Goal: Task Accomplishment & Management: Use online tool/utility

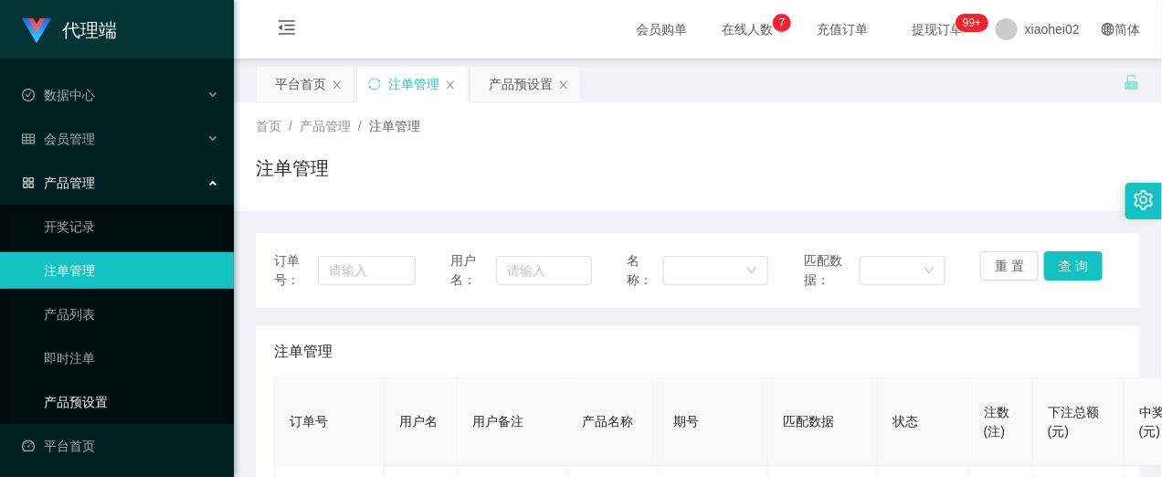
scroll to position [228, 0]
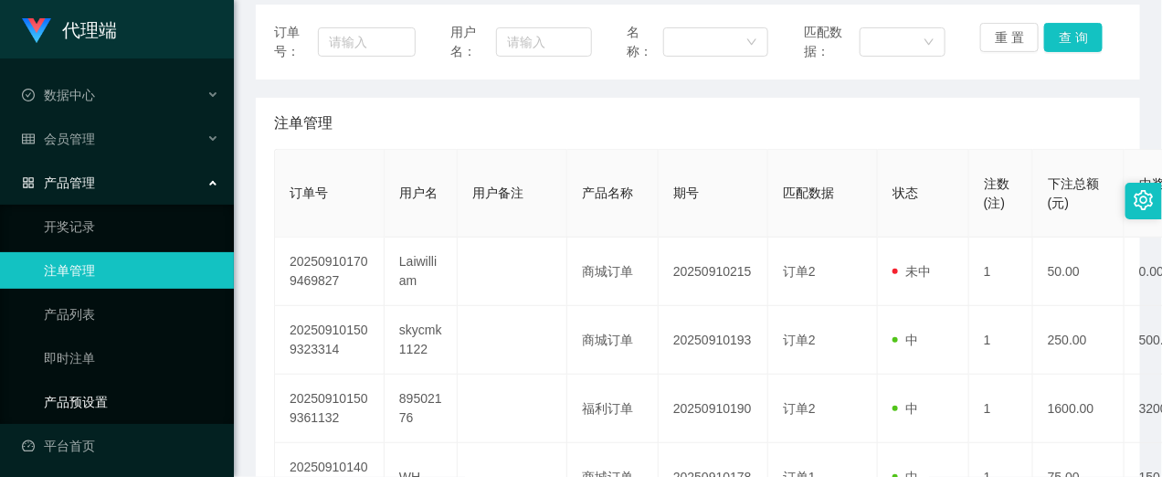
drag, startPoint x: 100, startPoint y: 394, endPoint x: 258, endPoint y: 381, distance: 157.7
click at [100, 395] on link "产品预设置" at bounding box center [131, 402] width 175 height 37
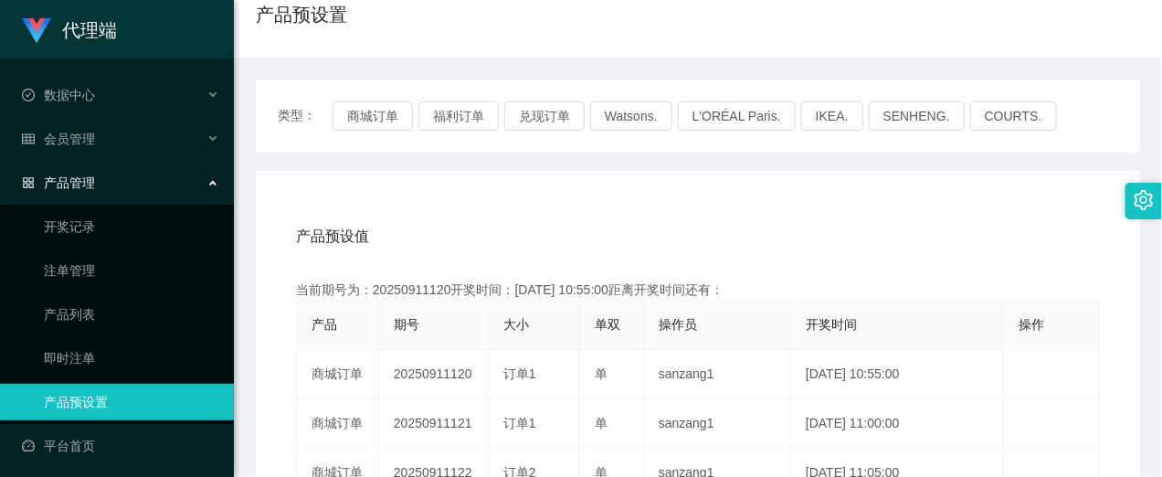
scroll to position [228, 0]
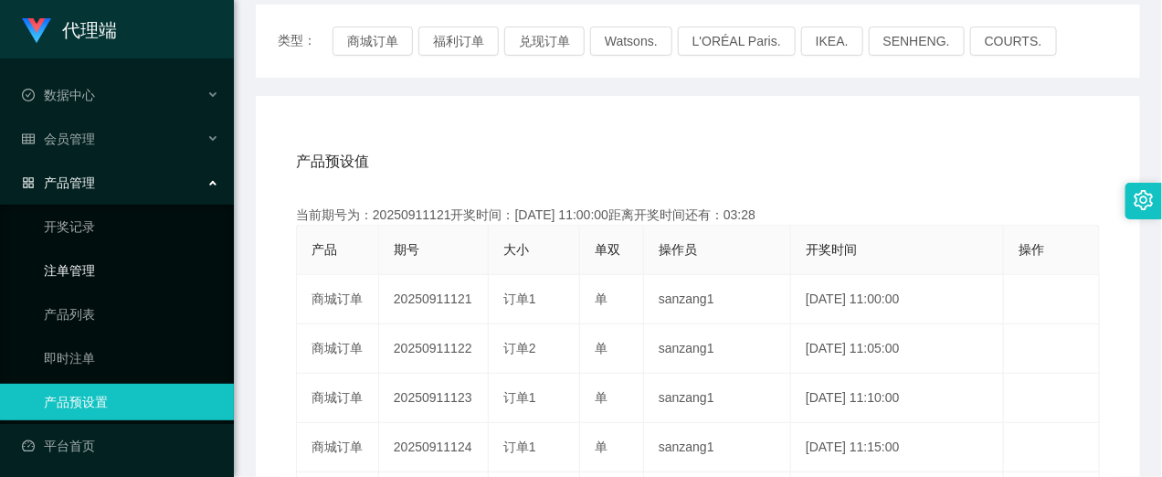
click at [92, 270] on link "注单管理" at bounding box center [131, 270] width 175 height 37
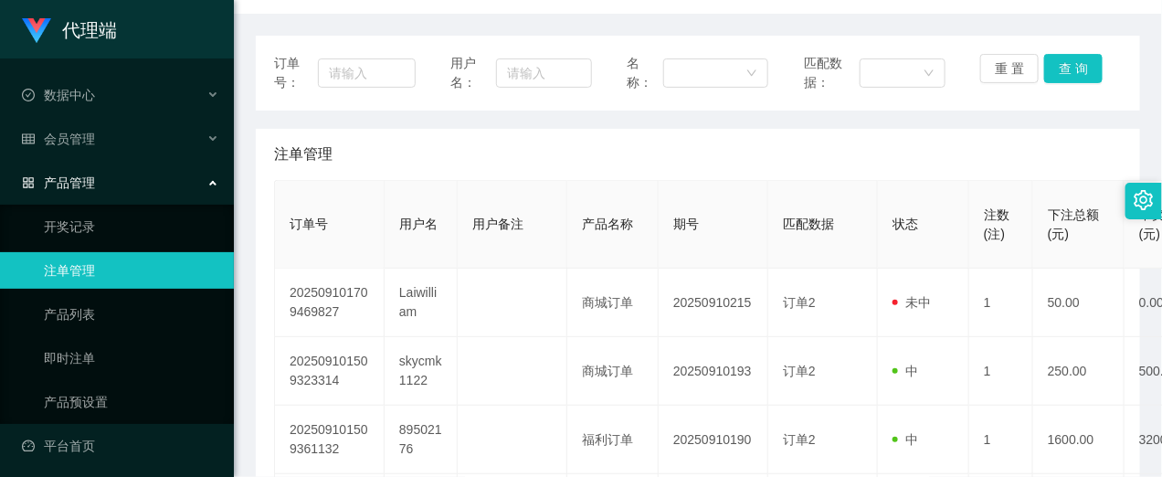
scroll to position [228, 0]
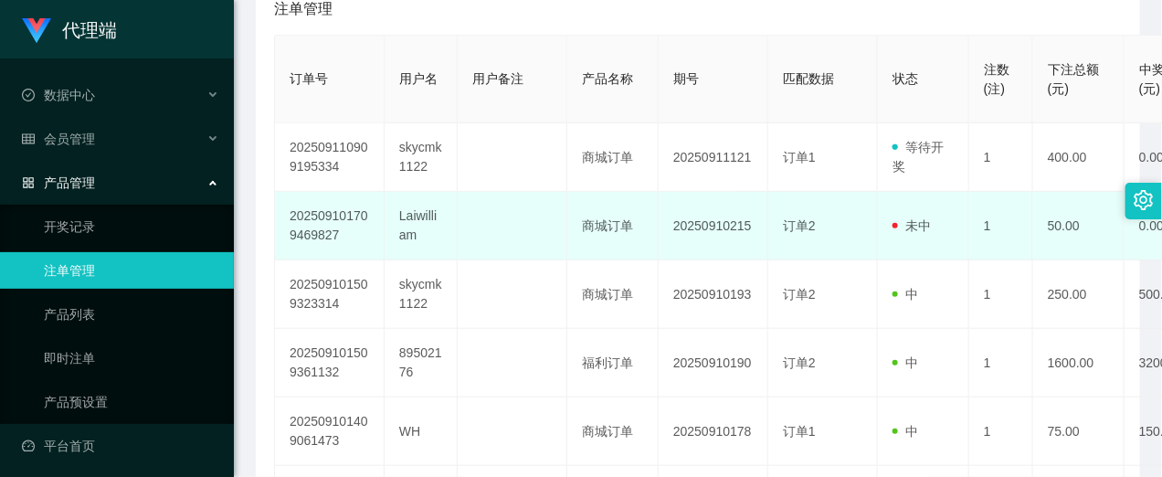
scroll to position [228, 0]
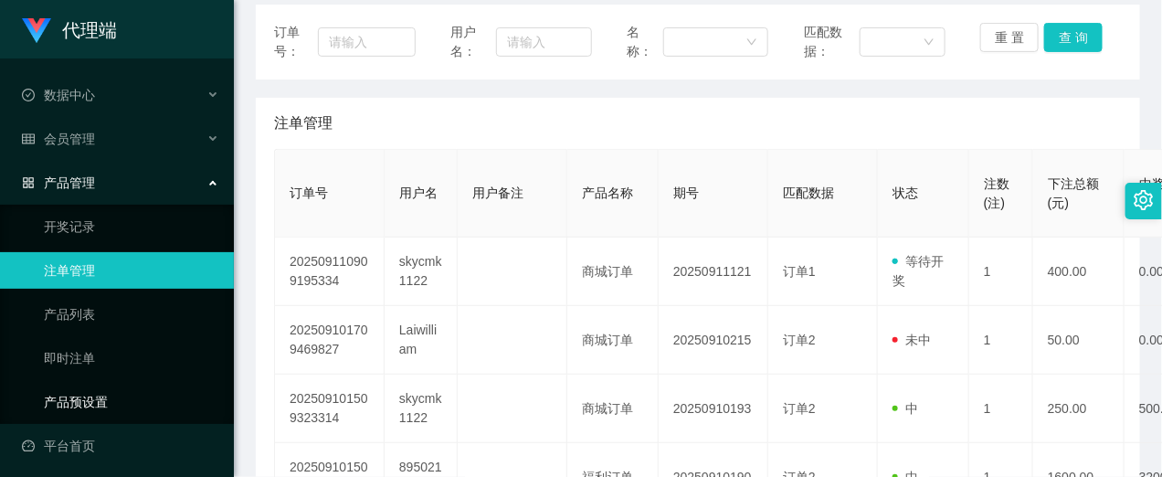
click at [44, 388] on link "产品预设置" at bounding box center [131, 402] width 175 height 37
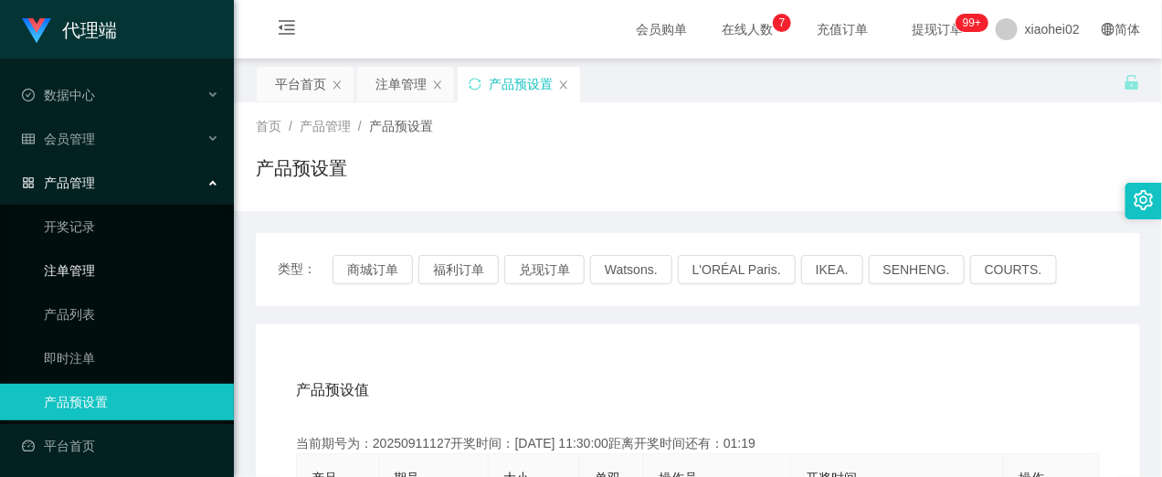
drag, startPoint x: 91, startPoint y: 268, endPoint x: 102, endPoint y: 265, distance: 11.3
click at [91, 268] on link "注单管理" at bounding box center [131, 270] width 175 height 37
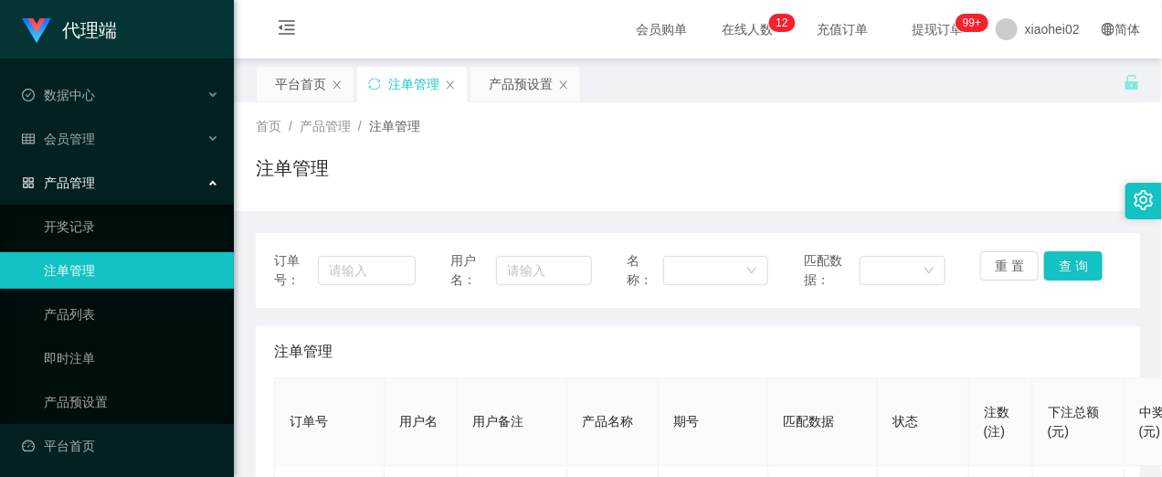
scroll to position [228, 0]
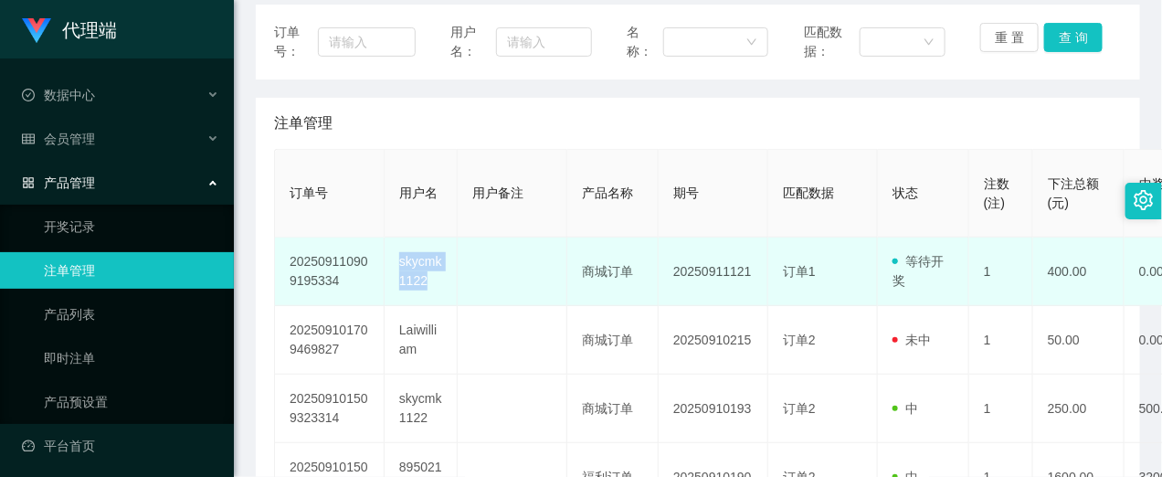
drag, startPoint x: 394, startPoint y: 261, endPoint x: 434, endPoint y: 283, distance: 45.8
click at [434, 283] on td "skycmk1122" at bounding box center [421, 272] width 73 height 69
copy td "skycmk1122"
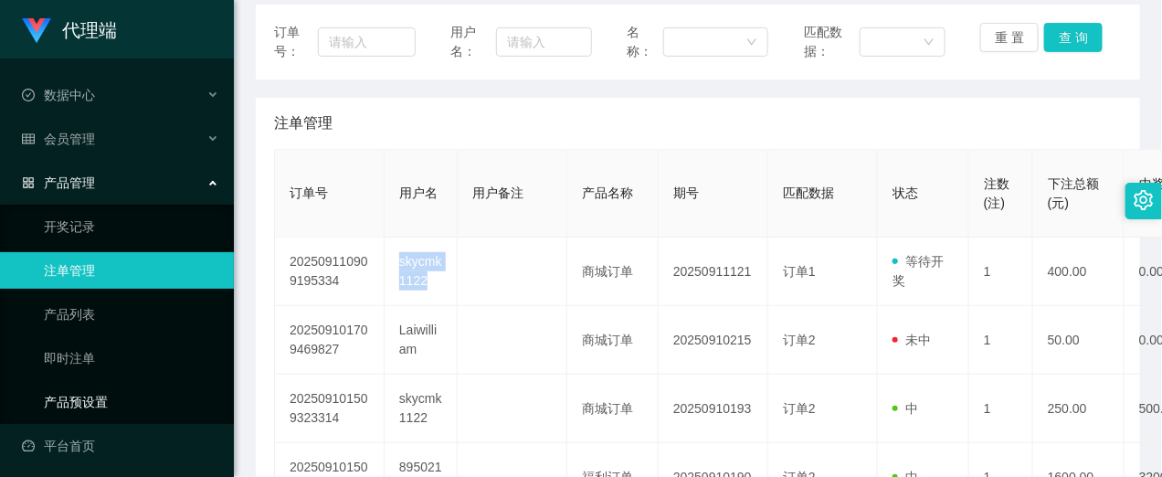
drag, startPoint x: 65, startPoint y: 399, endPoint x: 75, endPoint y: 398, distance: 10.1
click at [65, 399] on link "产品预设置" at bounding box center [131, 402] width 175 height 37
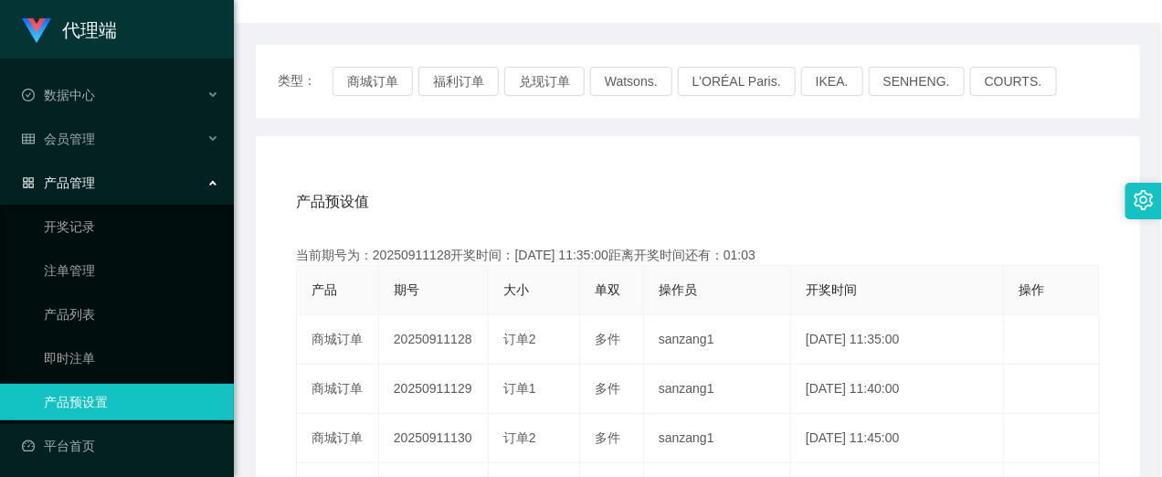
scroll to position [228, 0]
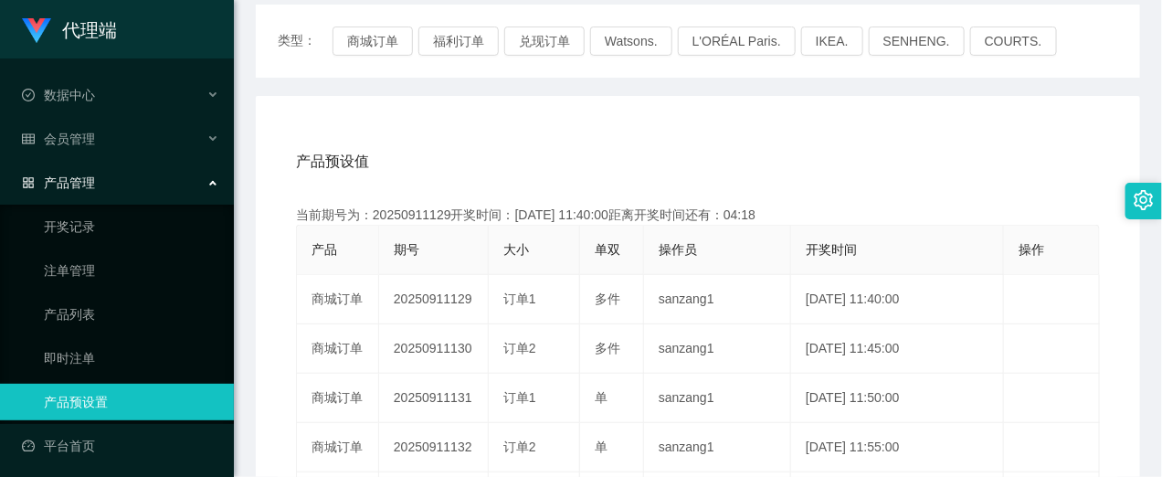
click at [548, 147] on div "产品预设值 添加期号" at bounding box center [698, 161] width 804 height 51
click at [457, 136] on div "产品预设值 添加期号" at bounding box center [698, 161] width 804 height 51
click at [88, 275] on link "注单管理" at bounding box center [131, 270] width 175 height 37
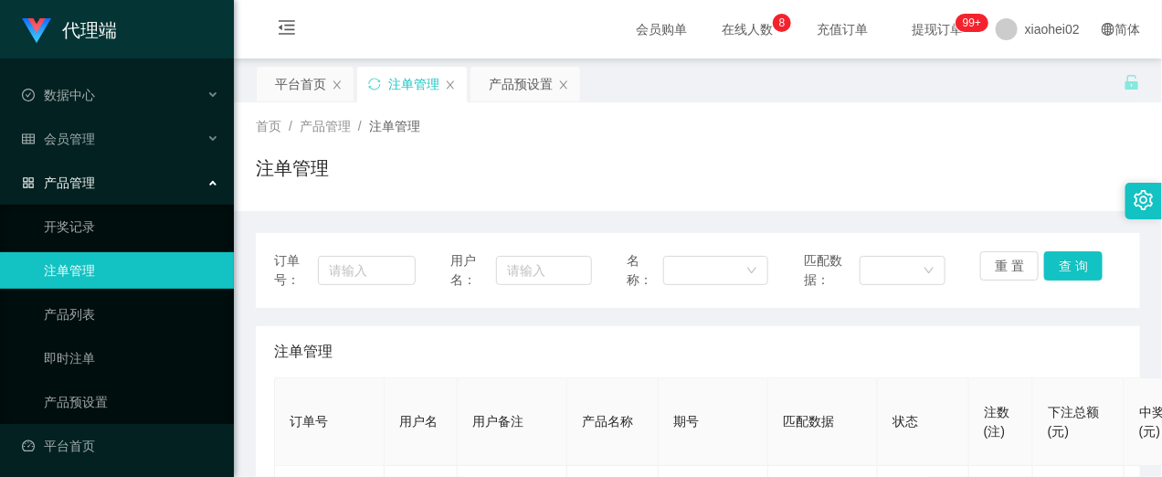
scroll to position [228, 0]
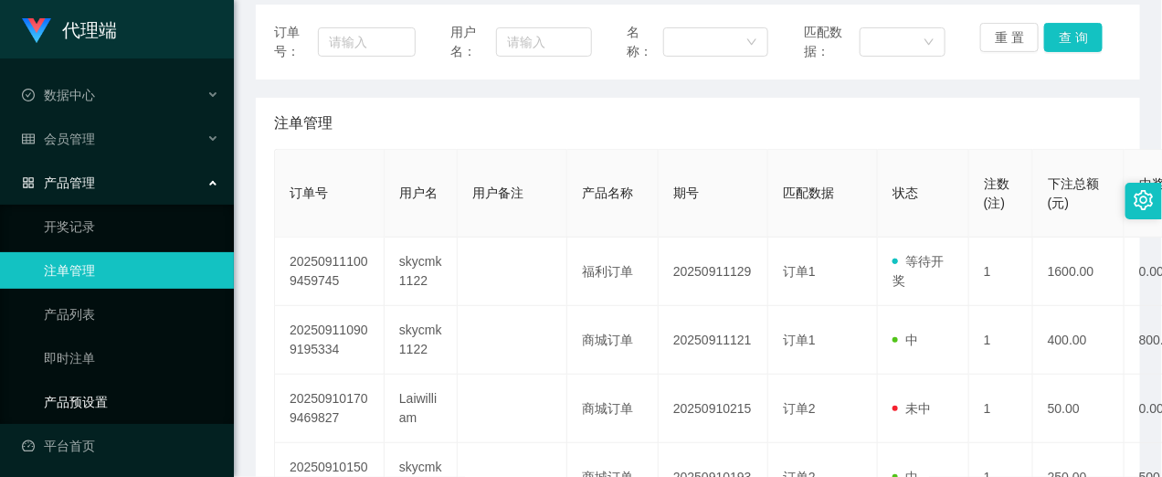
click at [96, 397] on link "产品预设置" at bounding box center [131, 402] width 175 height 37
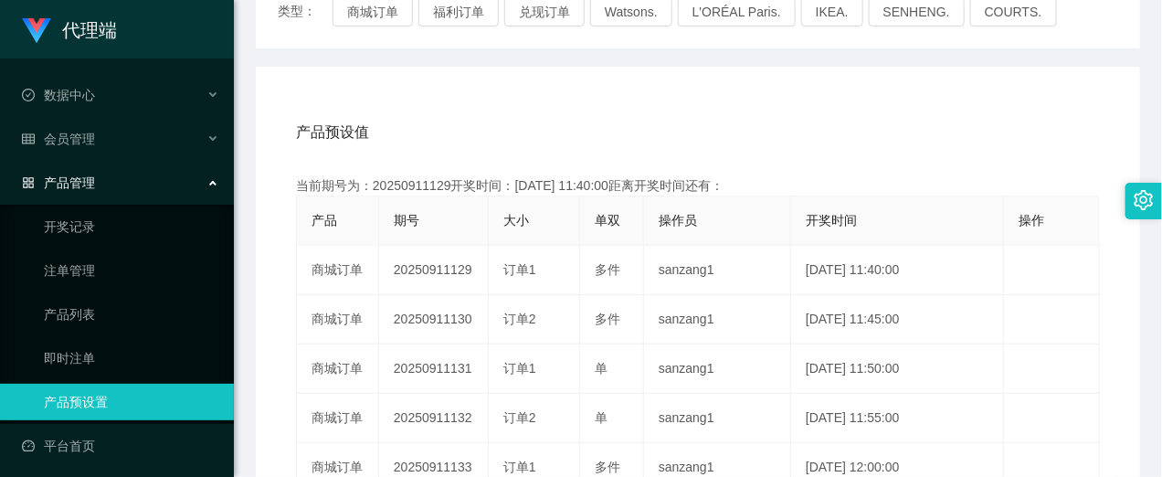
scroll to position [343, 0]
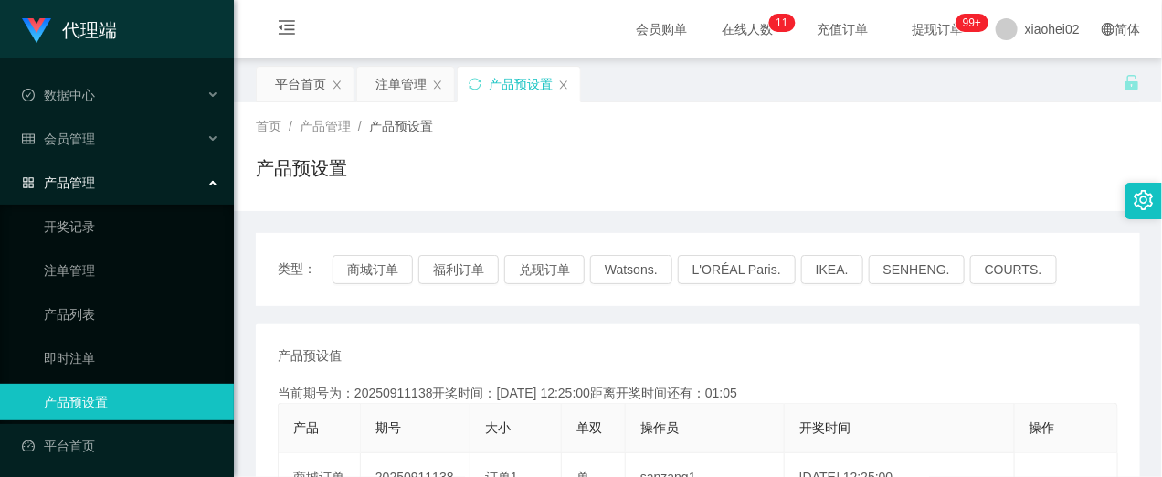
click at [111, 404] on link "产品预设置" at bounding box center [131, 402] width 175 height 37
click at [83, 405] on link "产品预设置" at bounding box center [131, 402] width 175 height 37
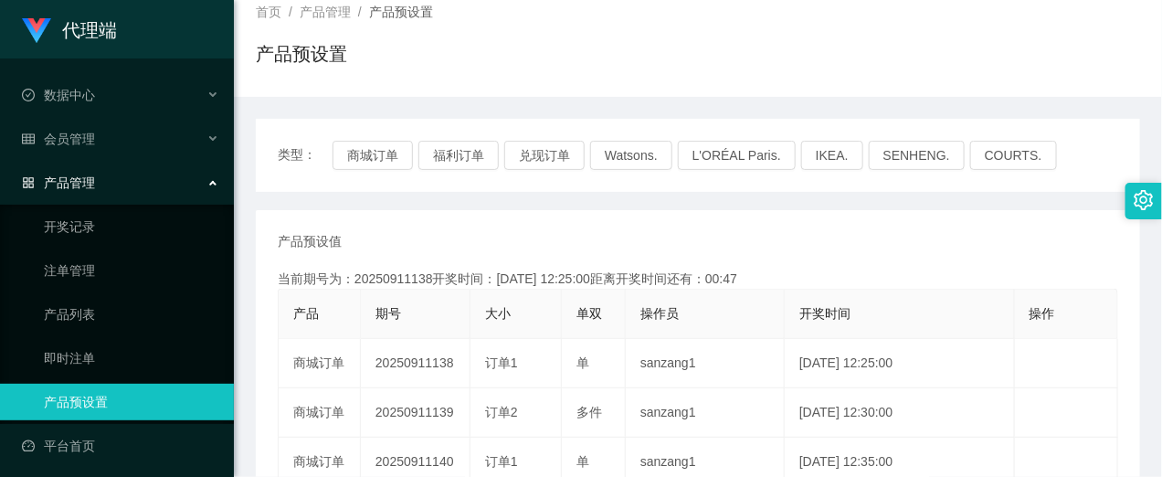
scroll to position [228, 0]
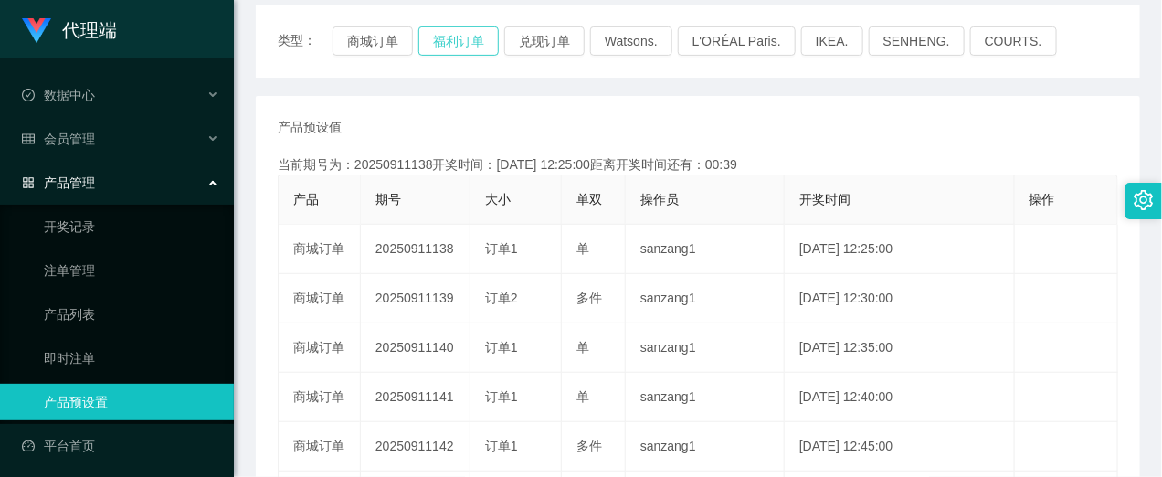
click at [462, 43] on button "福利订单" at bounding box center [458, 40] width 80 height 29
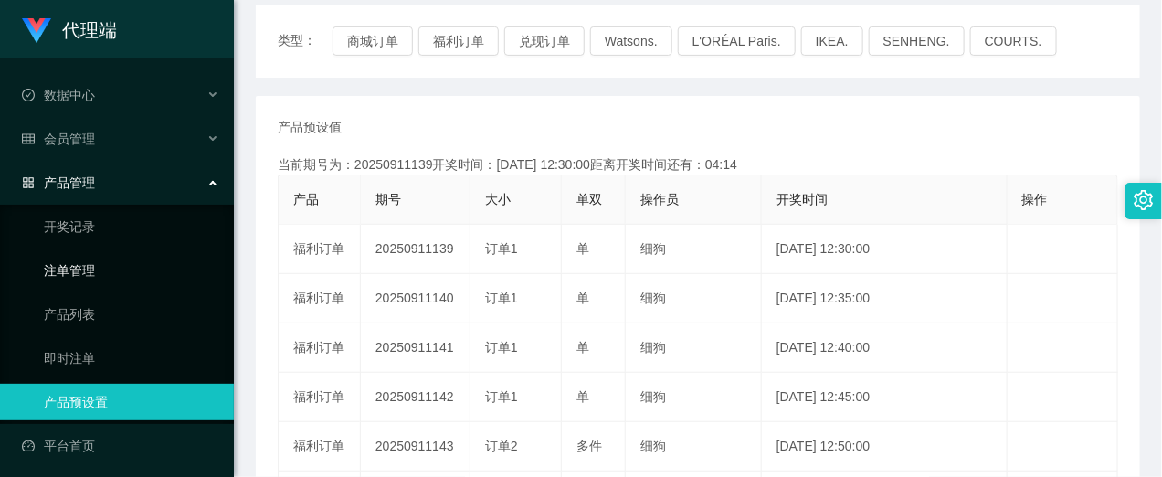
drag, startPoint x: 87, startPoint y: 267, endPoint x: 285, endPoint y: 266, distance: 198.2
click at [85, 267] on link "注单管理" at bounding box center [131, 270] width 175 height 37
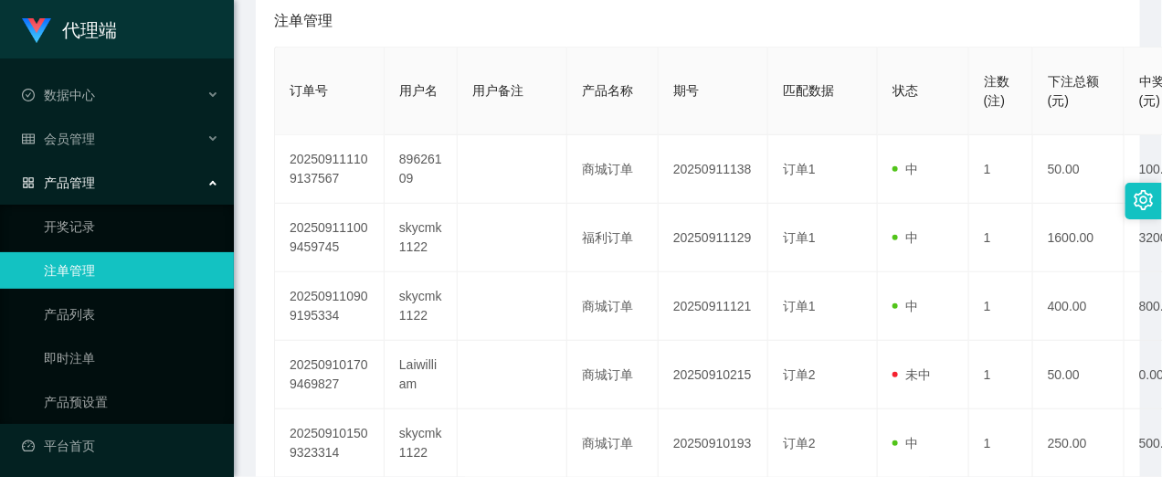
scroll to position [343, 0]
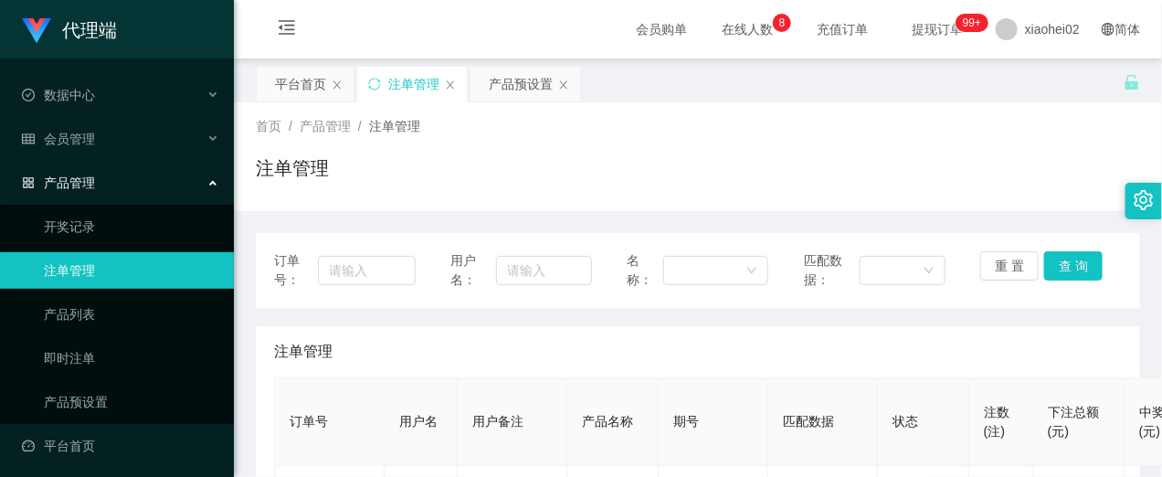
scroll to position [343, 0]
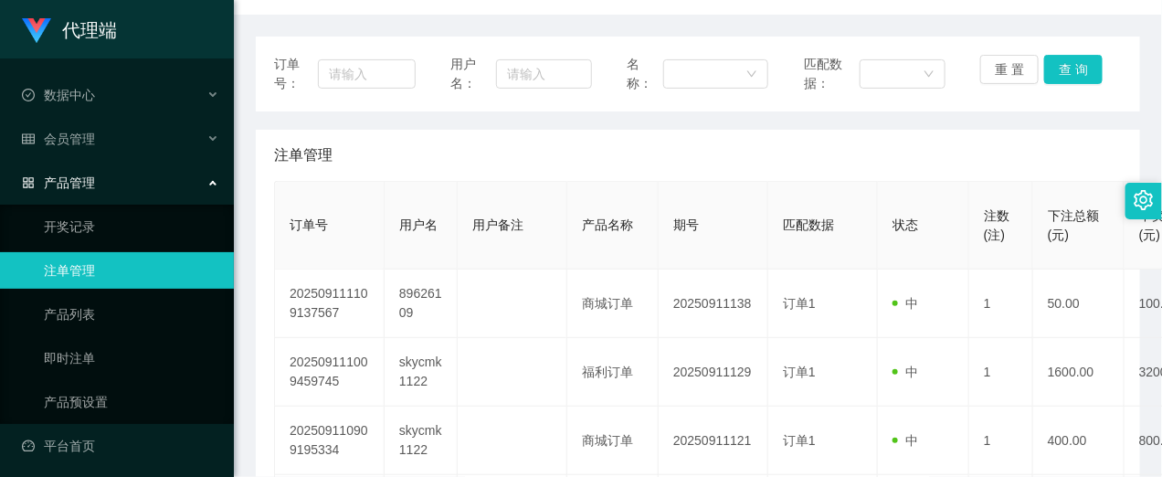
scroll to position [228, 0]
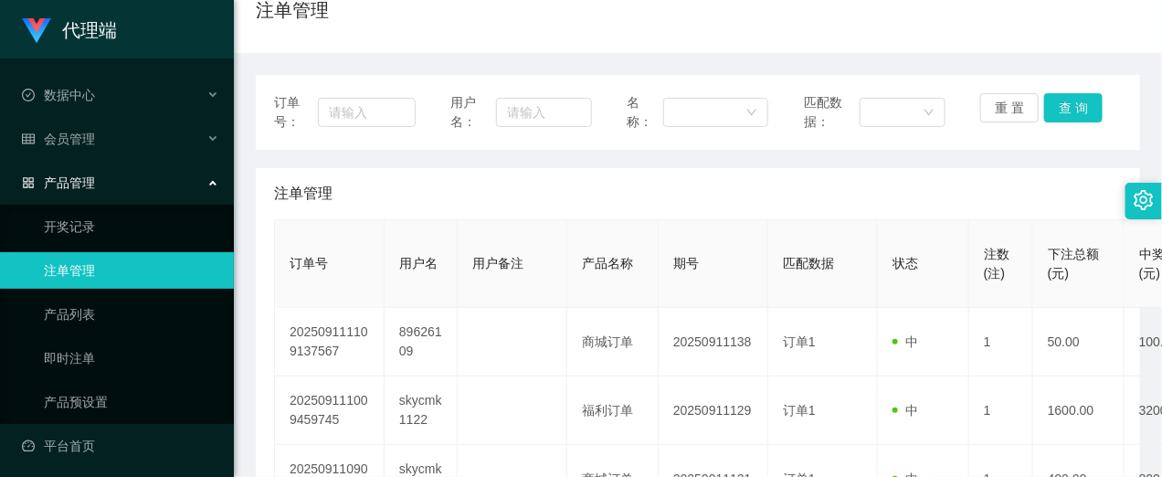
scroll to position [228, 0]
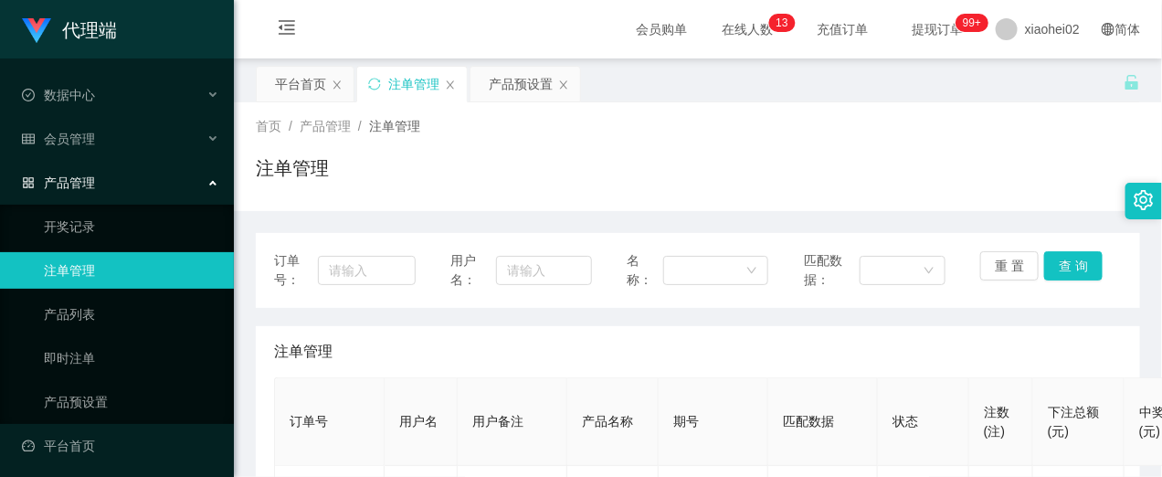
scroll to position [228, 0]
drag, startPoint x: 82, startPoint y: 402, endPoint x: 276, endPoint y: 390, distance: 194.0
click at [82, 402] on link "产品预设置" at bounding box center [131, 402] width 175 height 37
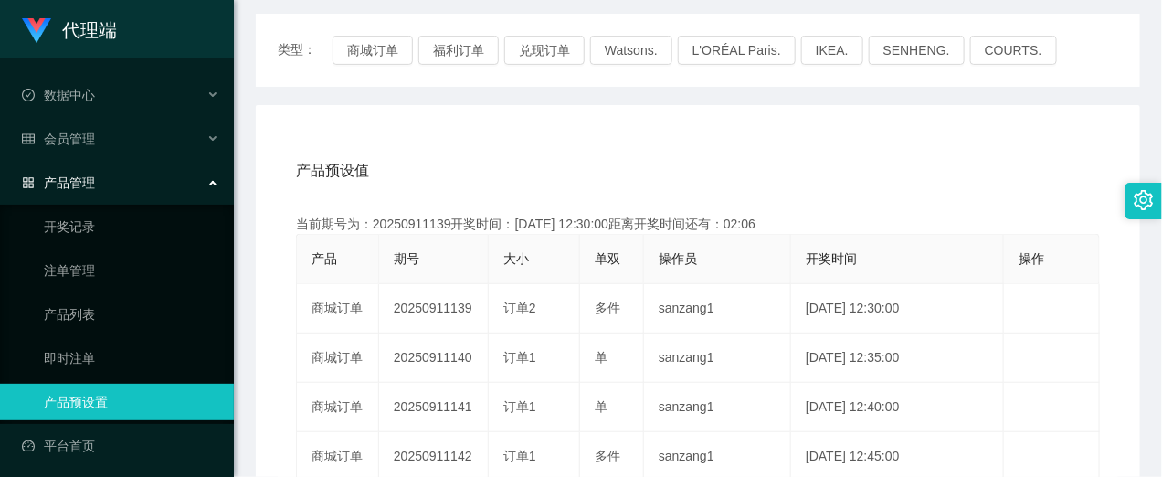
scroll to position [228, 0]
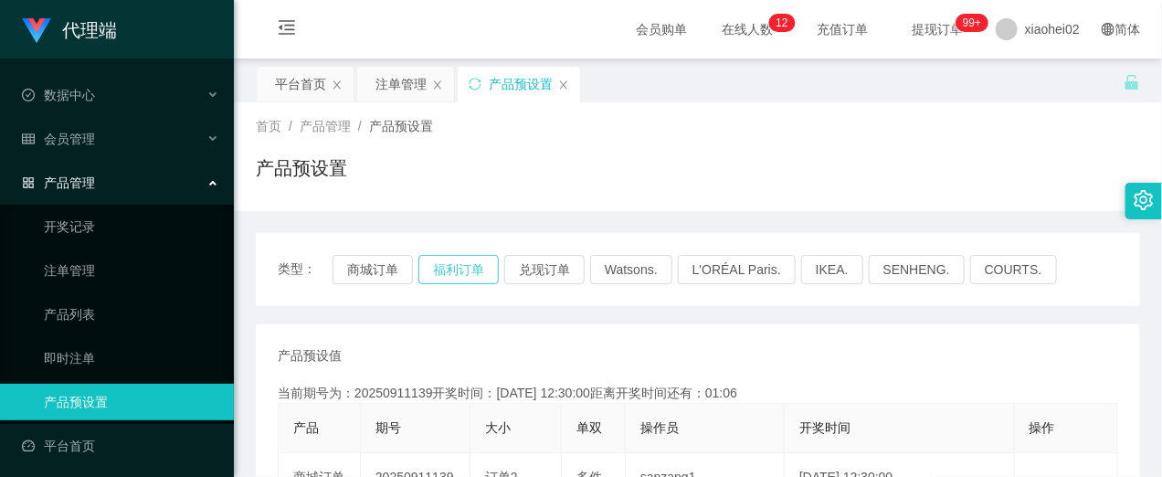
click at [461, 266] on button "福利订单" at bounding box center [458, 269] width 80 height 29
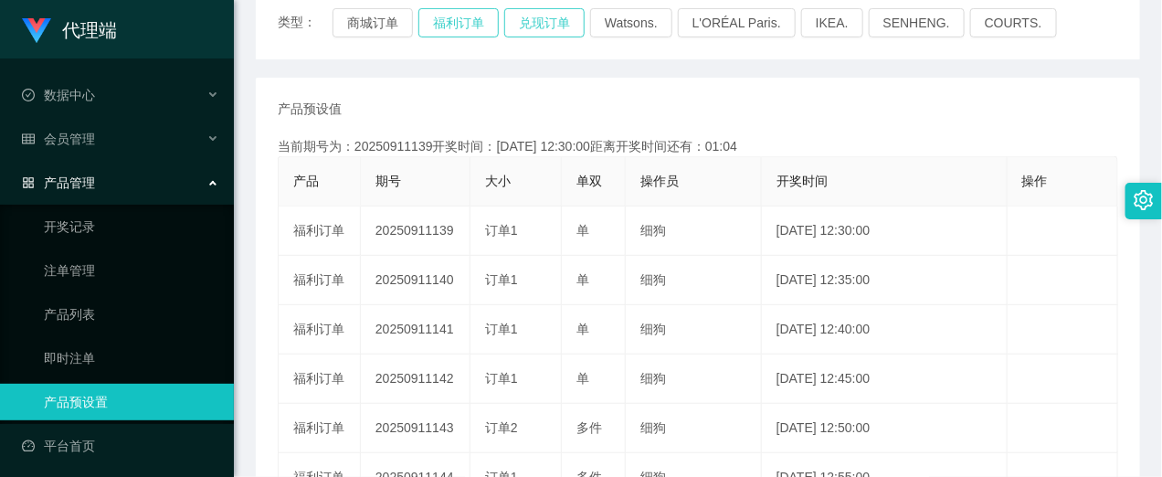
scroll to position [228, 0]
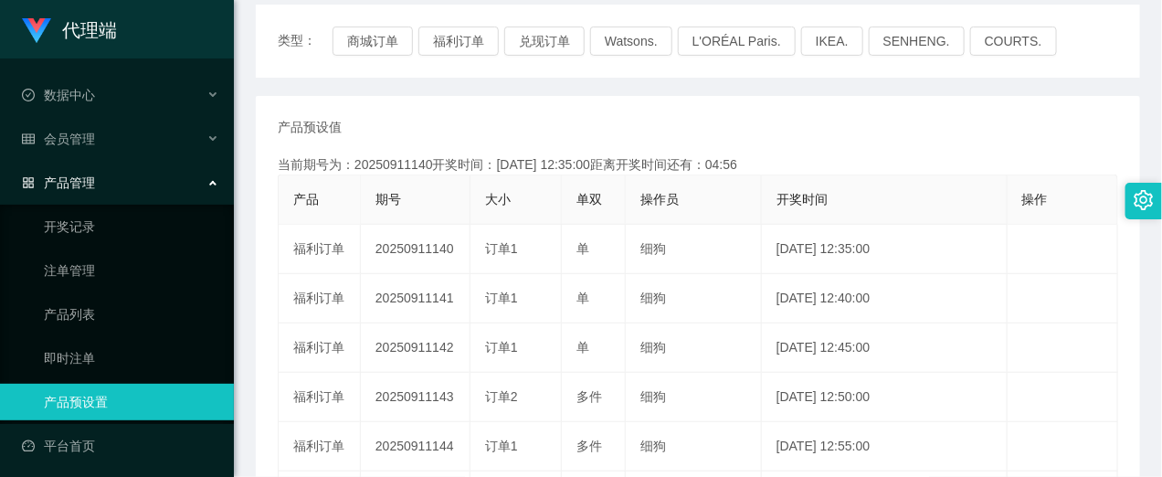
click at [124, 402] on link "产品预设置" at bounding box center [131, 402] width 175 height 37
click at [96, 407] on link "产品预设置" at bounding box center [131, 402] width 175 height 37
click at [70, 244] on link "开奖记录" at bounding box center [131, 226] width 175 height 37
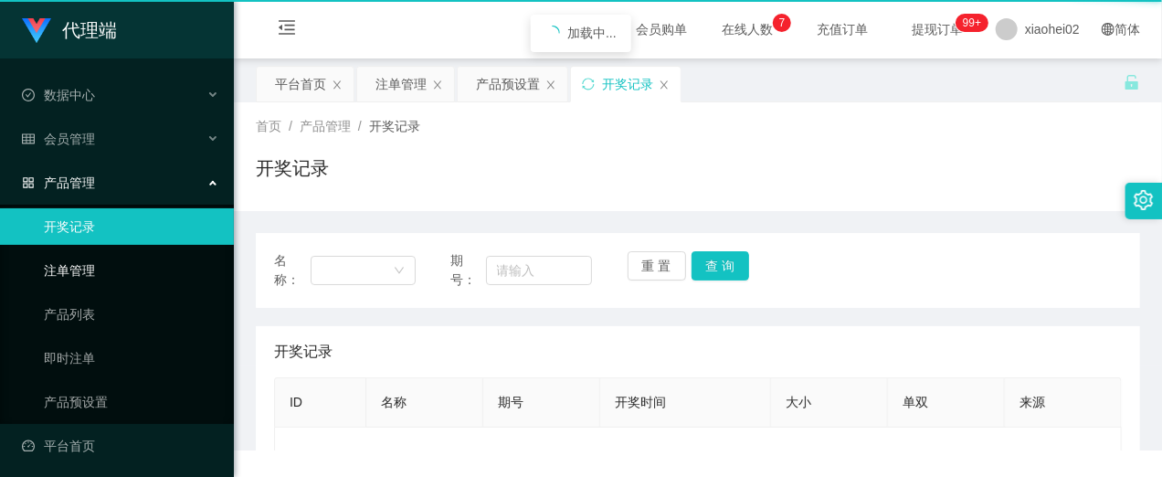
click at [74, 265] on link "注单管理" at bounding box center [131, 270] width 175 height 37
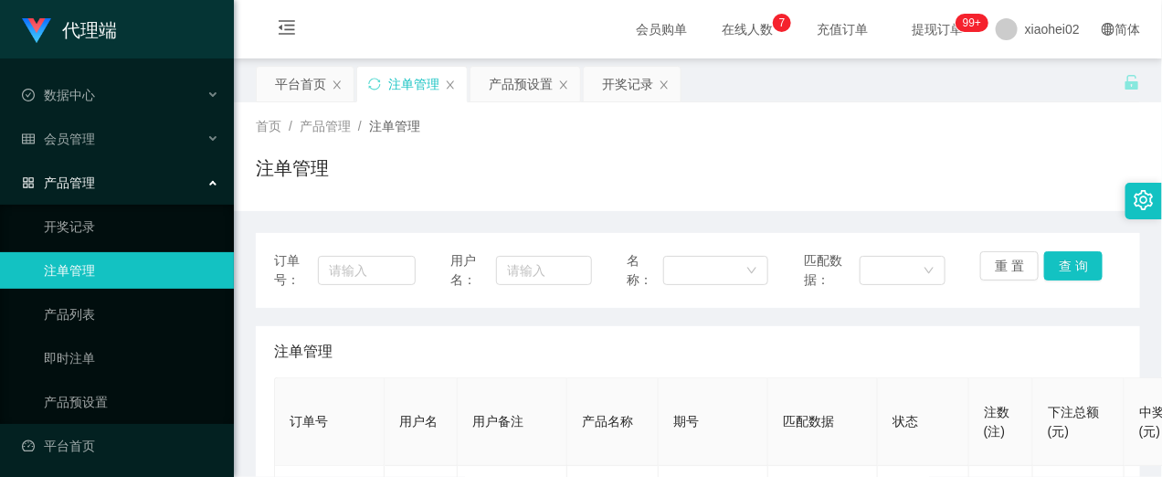
scroll to position [228, 0]
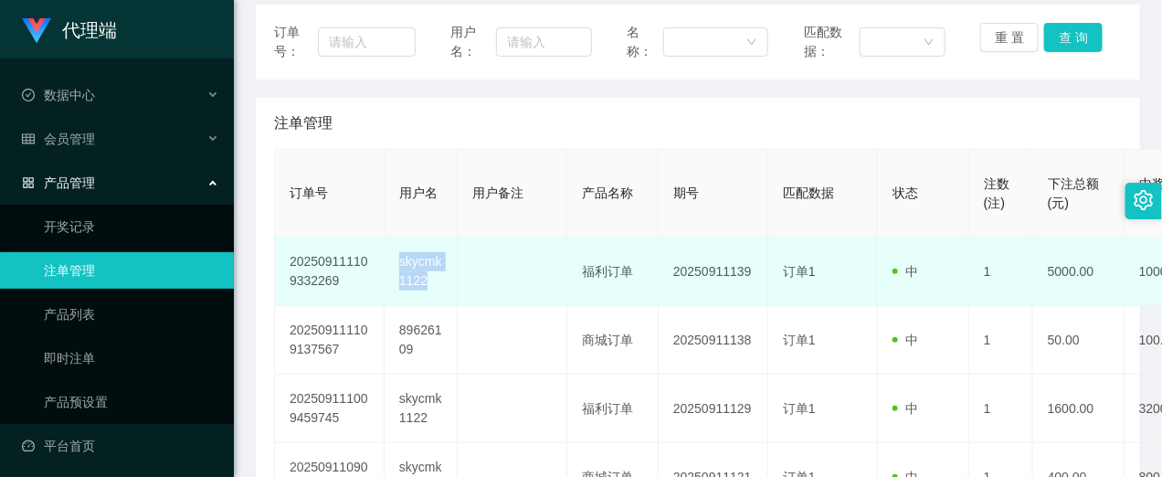
drag, startPoint x: 439, startPoint y: 284, endPoint x: 399, endPoint y: 257, distance: 48.7
click at [399, 257] on td "skycmk1122" at bounding box center [421, 272] width 73 height 69
copy td "skycmk1122"
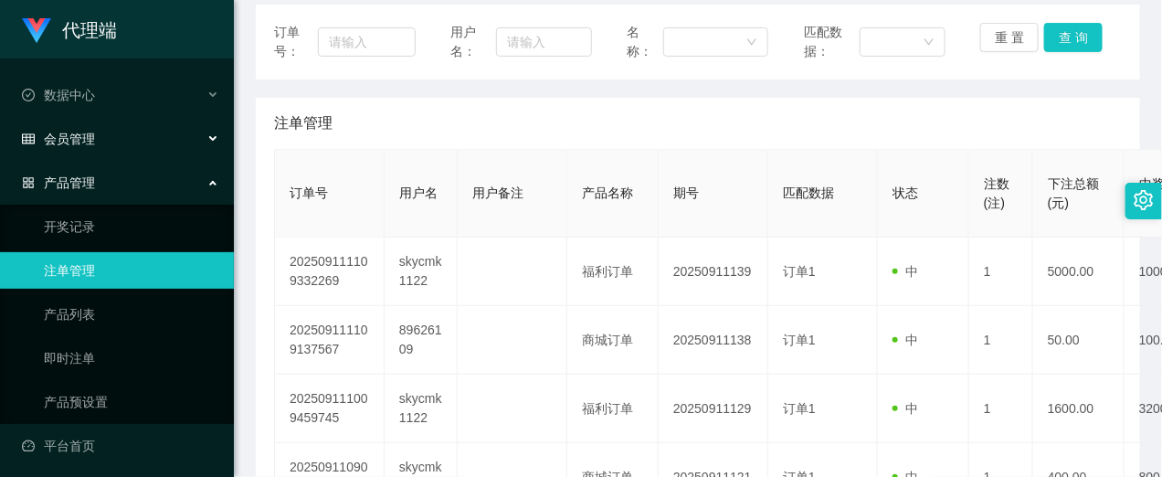
click at [100, 123] on div "会员管理" at bounding box center [117, 139] width 234 height 37
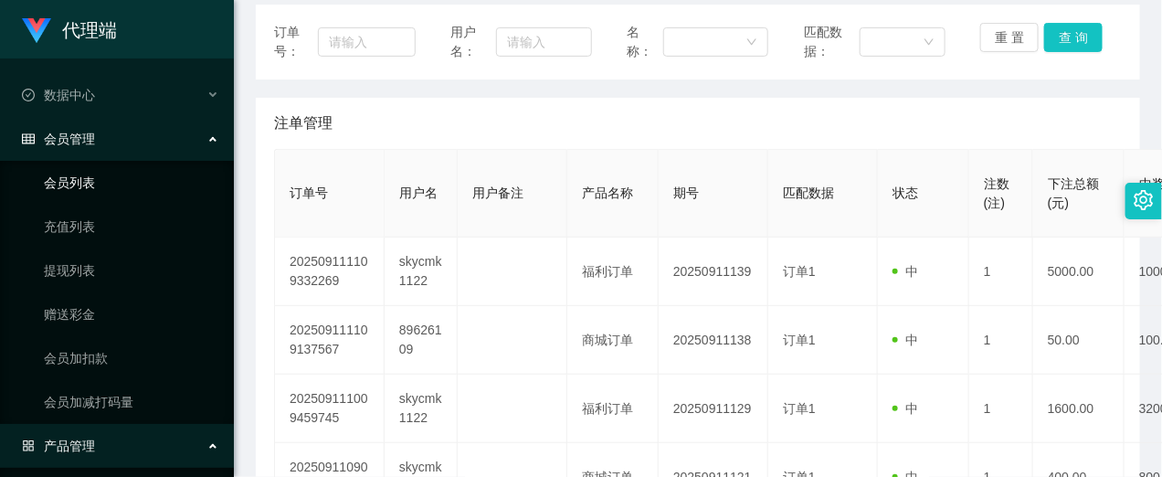
click at [87, 176] on link "会员列表" at bounding box center [131, 182] width 175 height 37
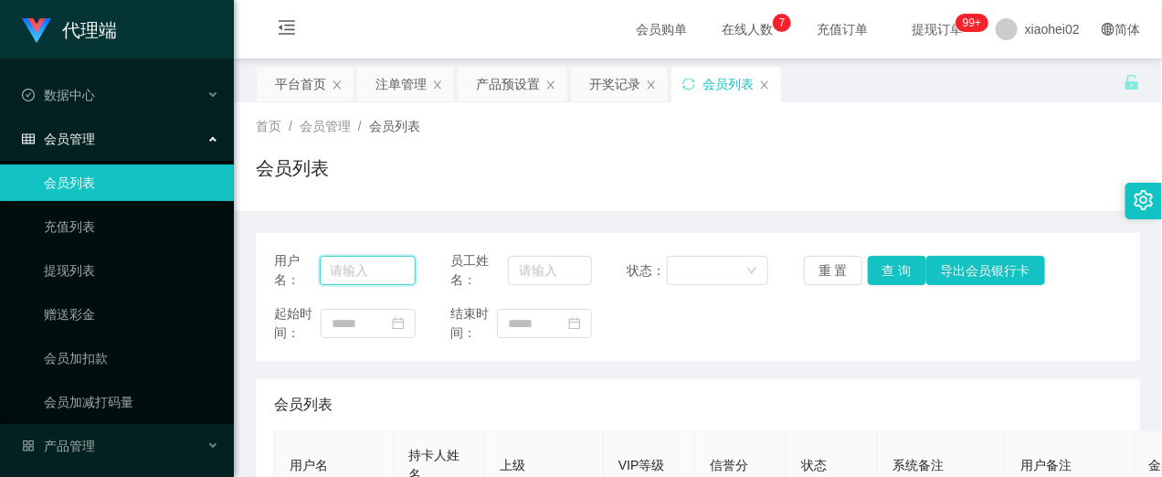
click at [361, 274] on input "text" at bounding box center [368, 270] width 96 height 29
paste input "skycmk1122"
type input "skycmk1122"
click at [904, 270] on button "查 询" at bounding box center [897, 270] width 58 height 29
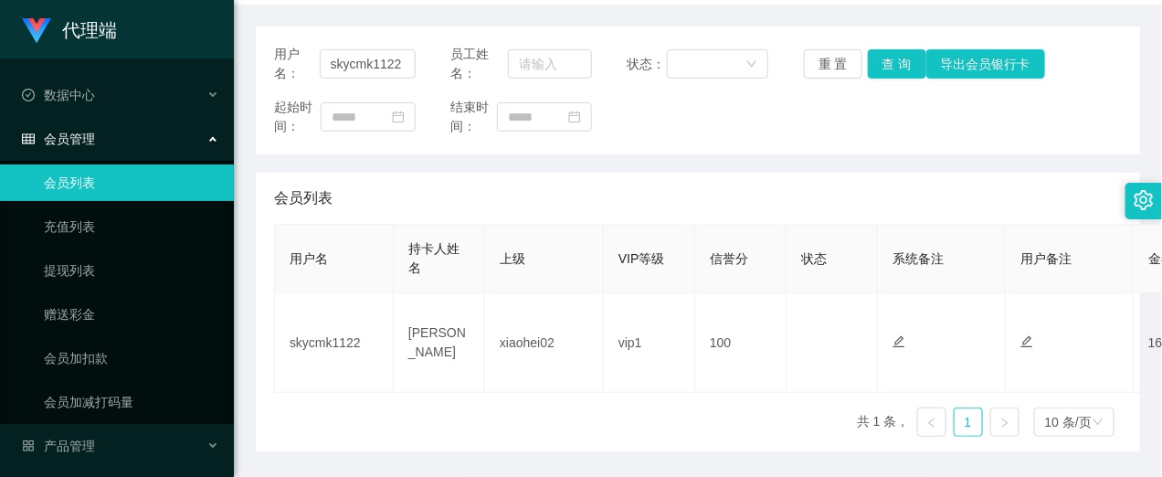
scroll to position [228, 0]
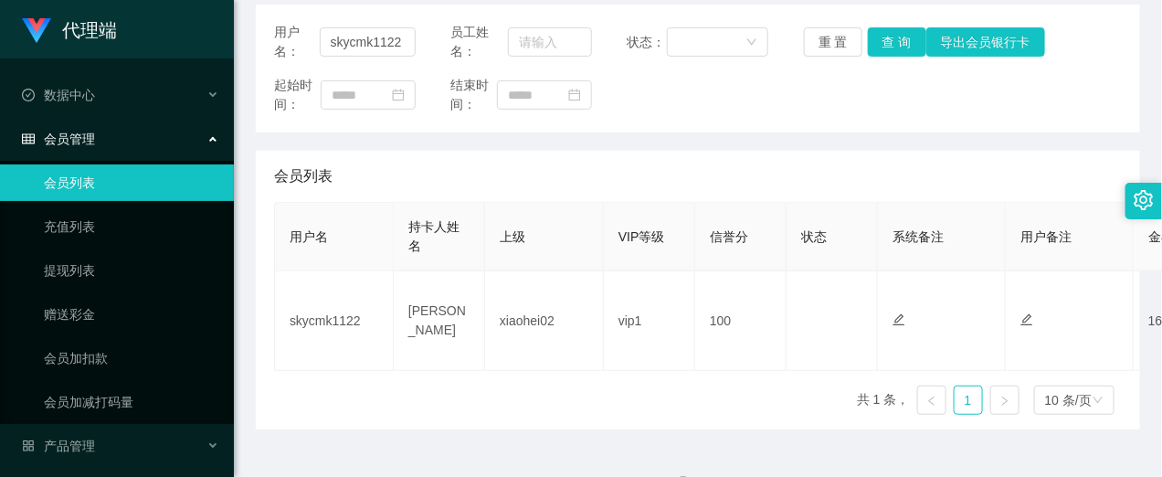
click at [85, 426] on ul "数据中心 会员管理 会员列表 充值列表 提现列表 赠送彩金 会员加扣款 会员加减打码量 产品管理 开奖记录 注单管理 产品列表 即时注单 产品预设置 平台首页" at bounding box center [117, 292] width 234 height 468
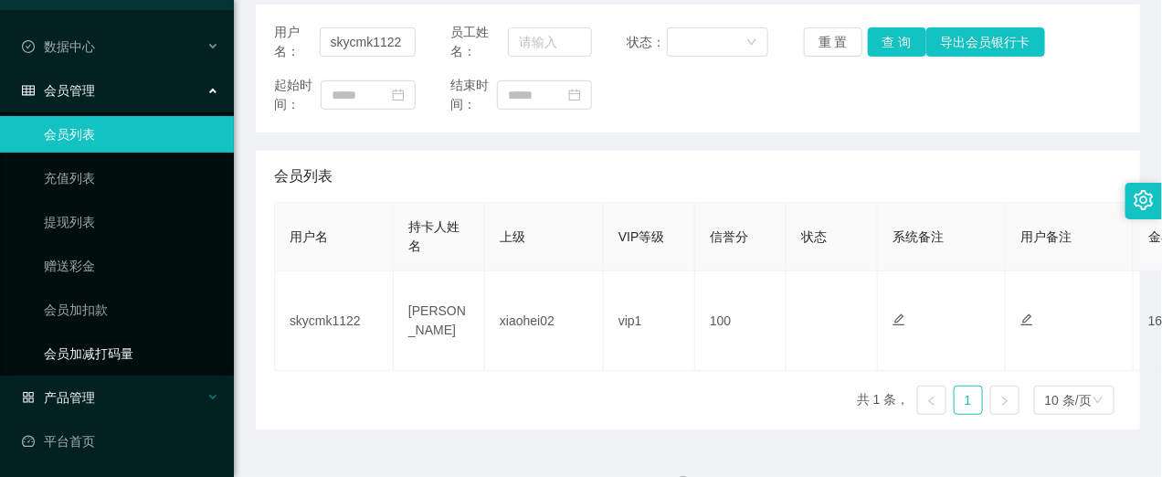
click at [105, 386] on div "产品管理" at bounding box center [117, 397] width 234 height 37
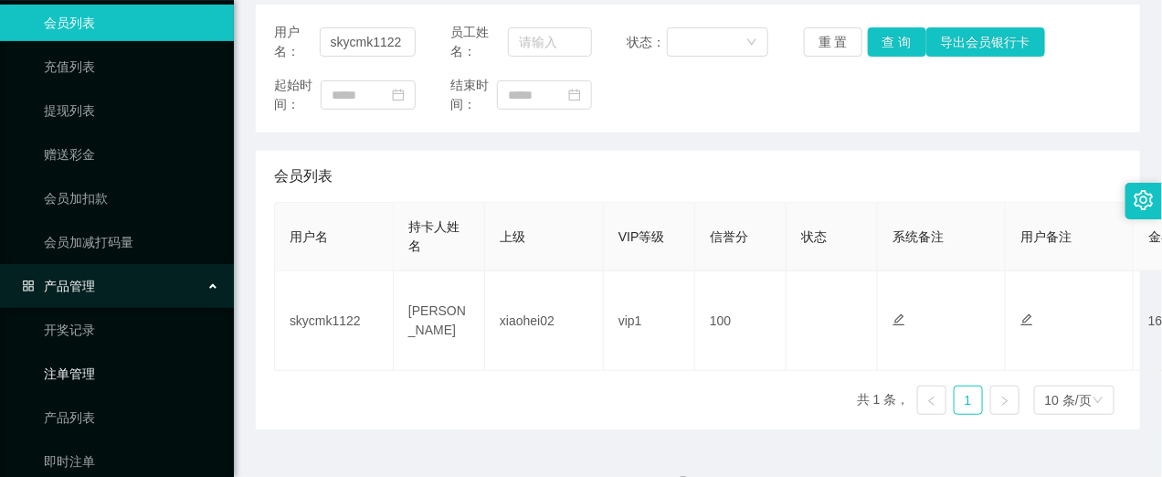
scroll to position [268, 0]
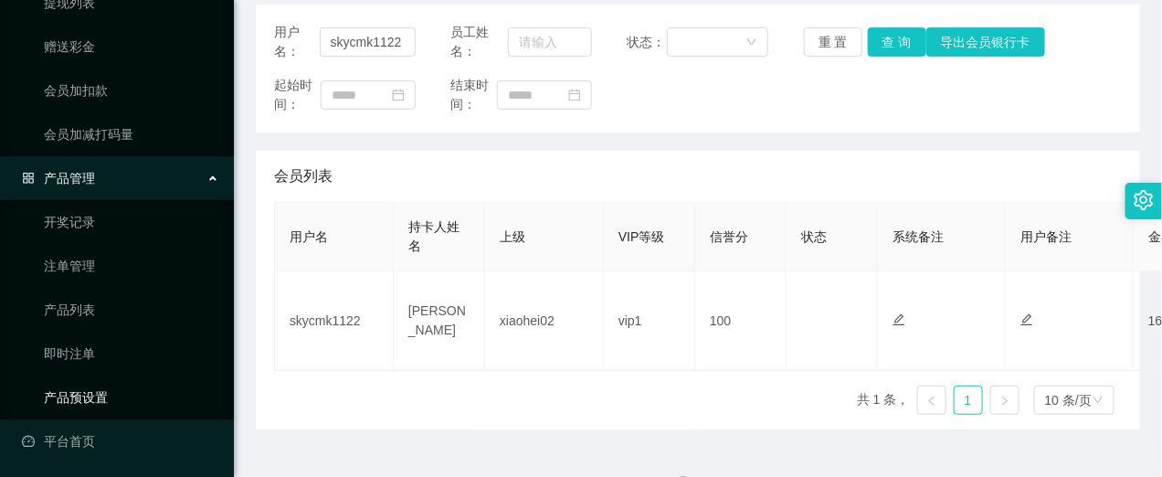
click at [91, 390] on link "产品预设置" at bounding box center [131, 397] width 175 height 37
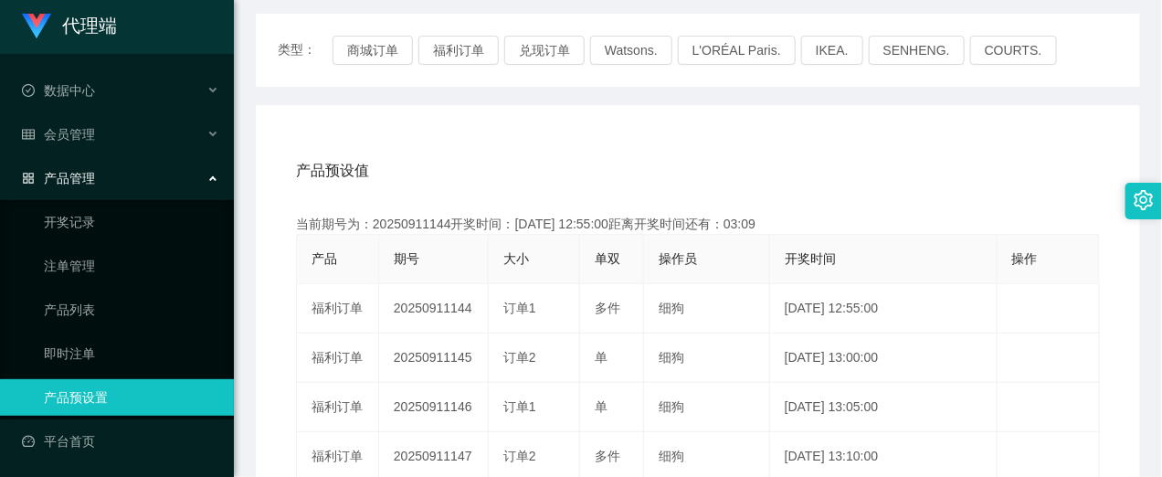
scroll to position [228, 0]
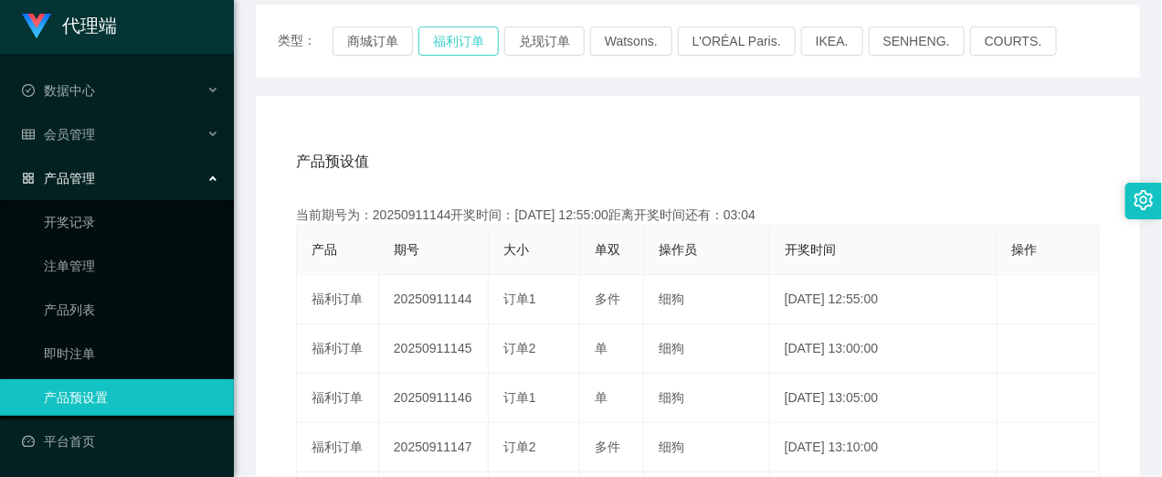
click at [475, 38] on button "福利订单" at bounding box center [458, 40] width 80 height 29
click at [116, 413] on link "产品预设置" at bounding box center [131, 397] width 175 height 37
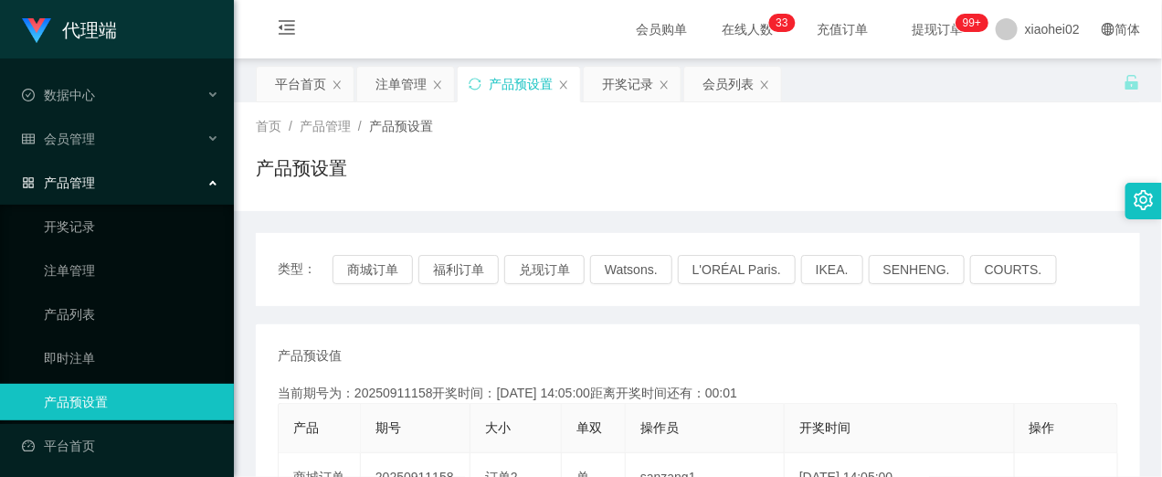
scroll to position [114, 0]
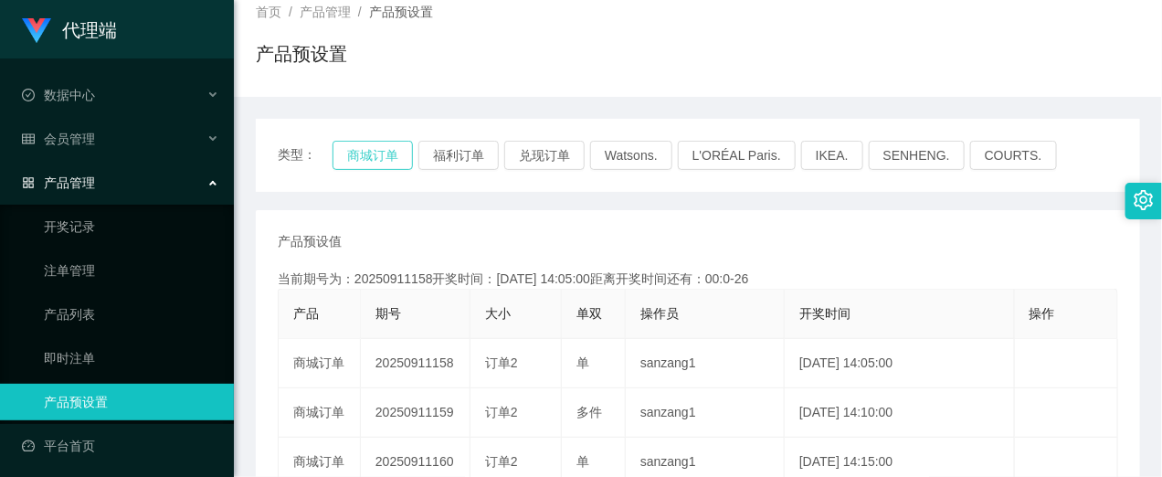
click at [367, 151] on button "商城订单" at bounding box center [373, 155] width 80 height 29
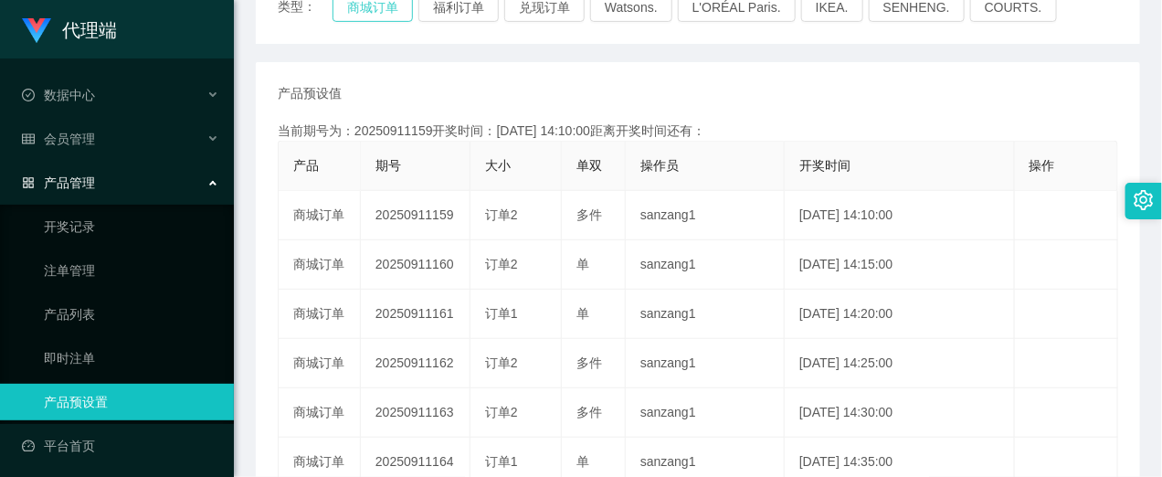
scroll to position [228, 0]
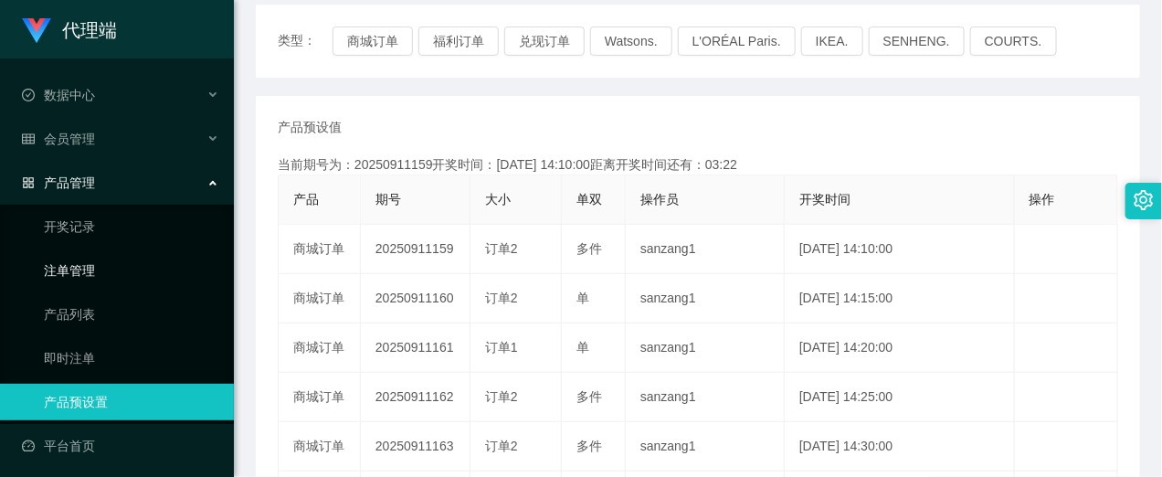
click at [103, 271] on link "注单管理" at bounding box center [131, 270] width 175 height 37
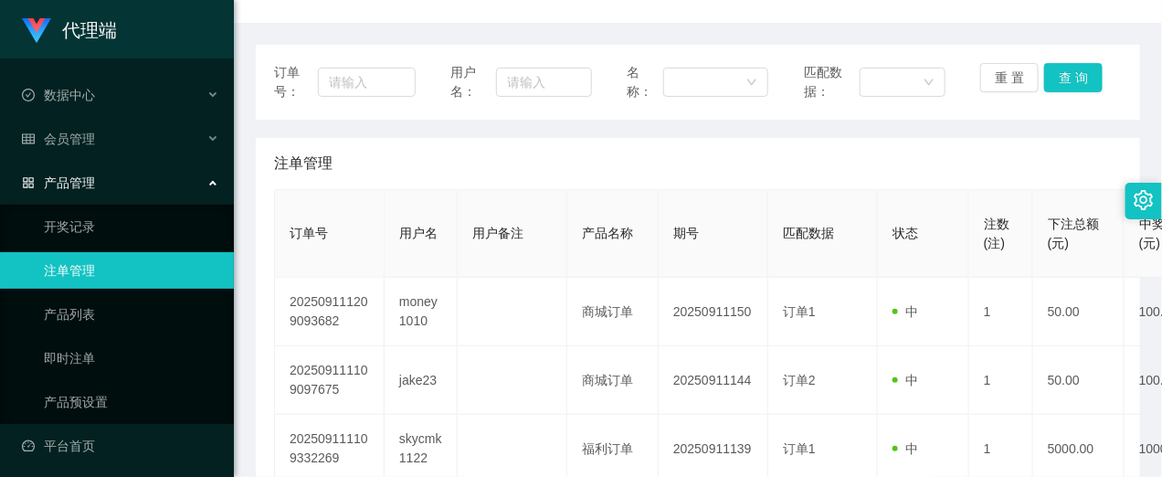
scroll to position [228, 0]
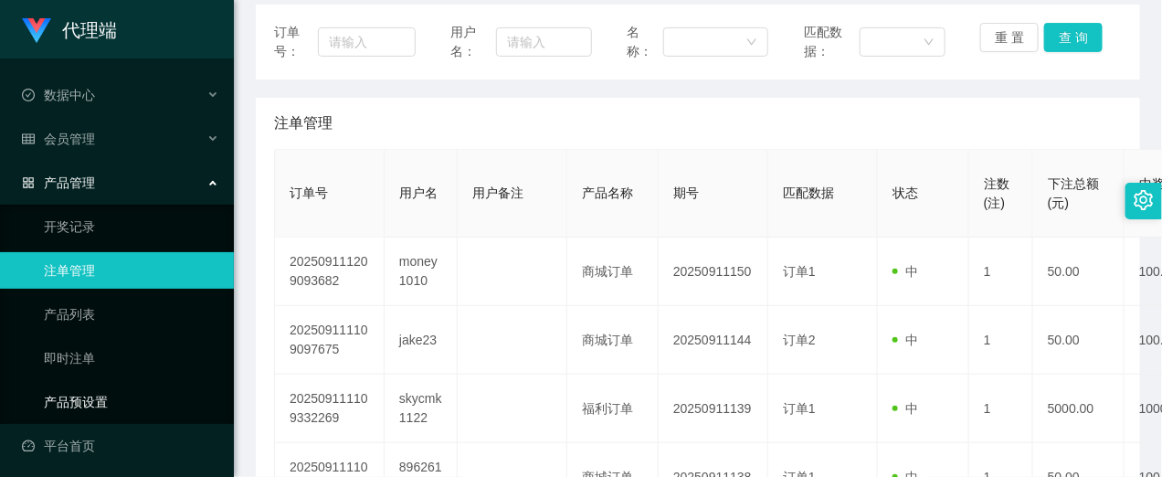
click at [108, 393] on link "产品预设置" at bounding box center [131, 402] width 175 height 37
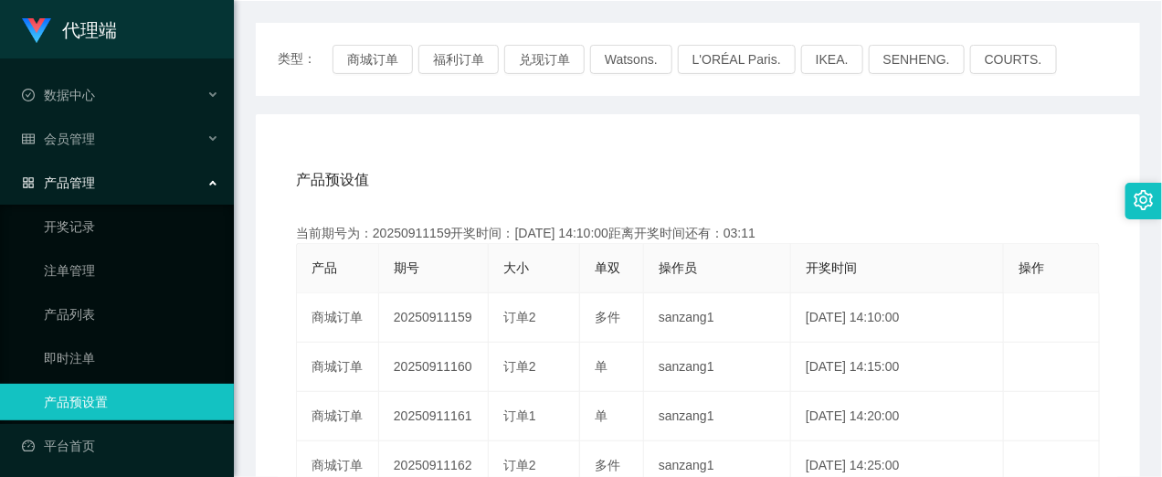
scroll to position [228, 0]
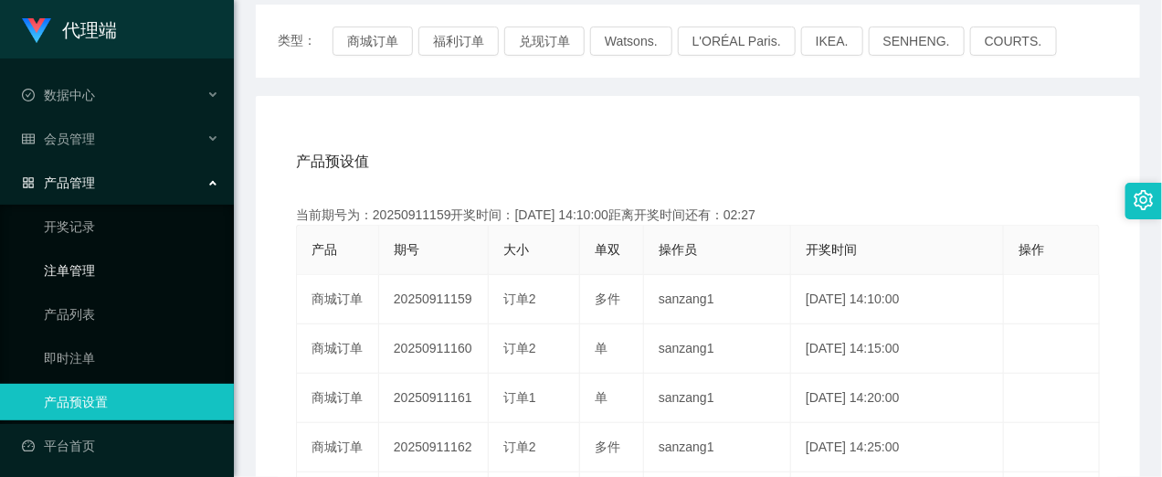
click at [62, 265] on link "注单管理" at bounding box center [131, 270] width 175 height 37
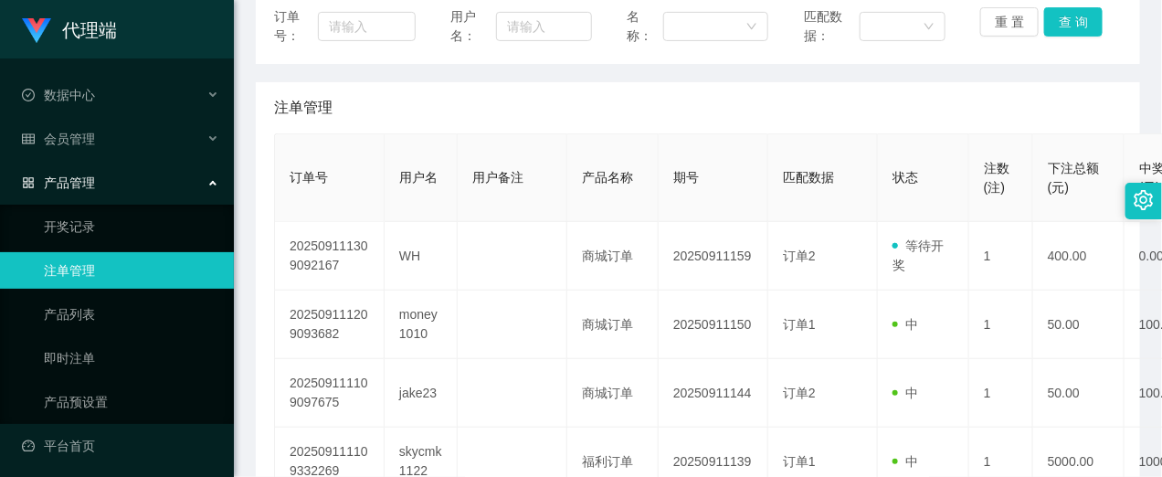
scroll to position [114, 0]
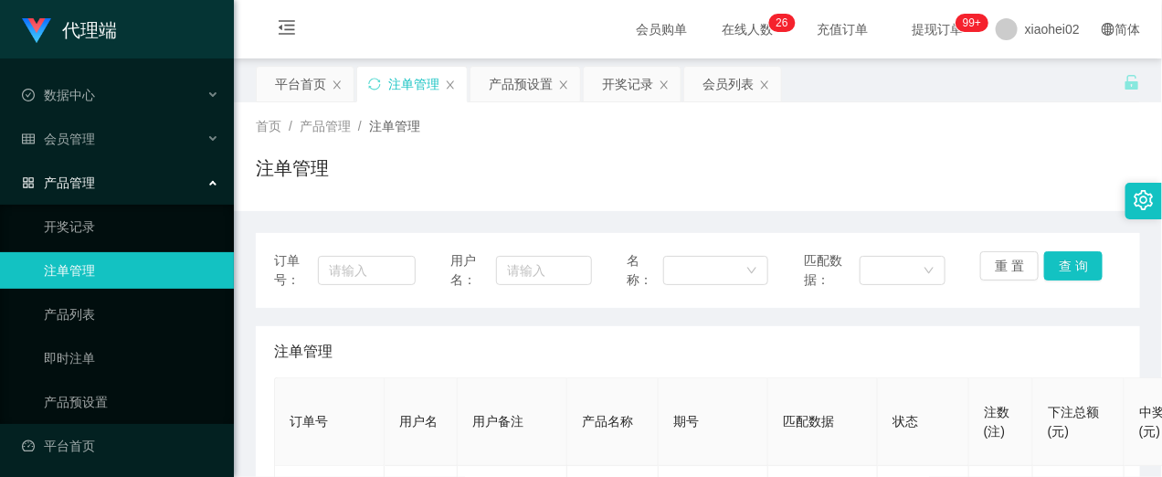
scroll to position [228, 0]
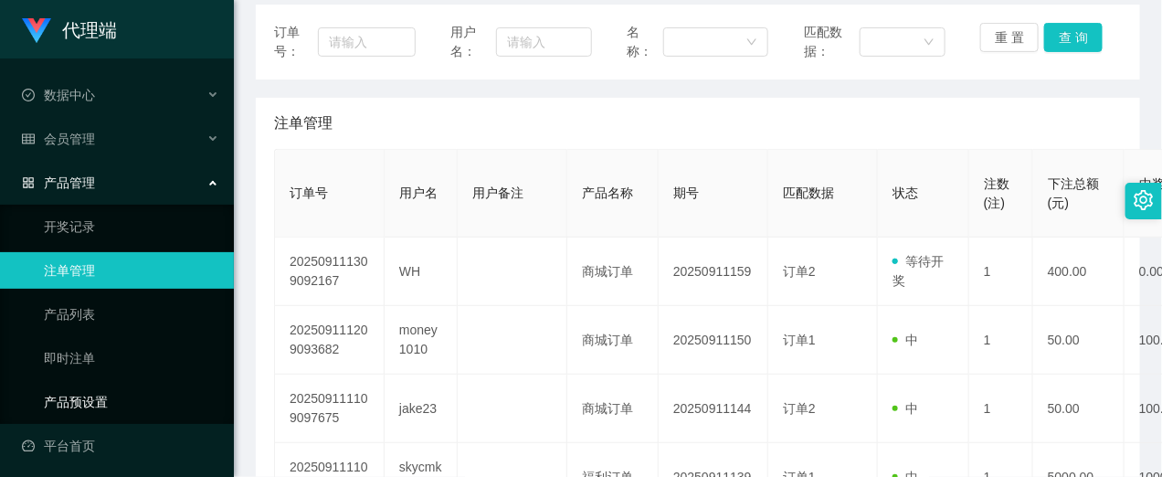
click at [91, 395] on link "产品预设置" at bounding box center [131, 402] width 175 height 37
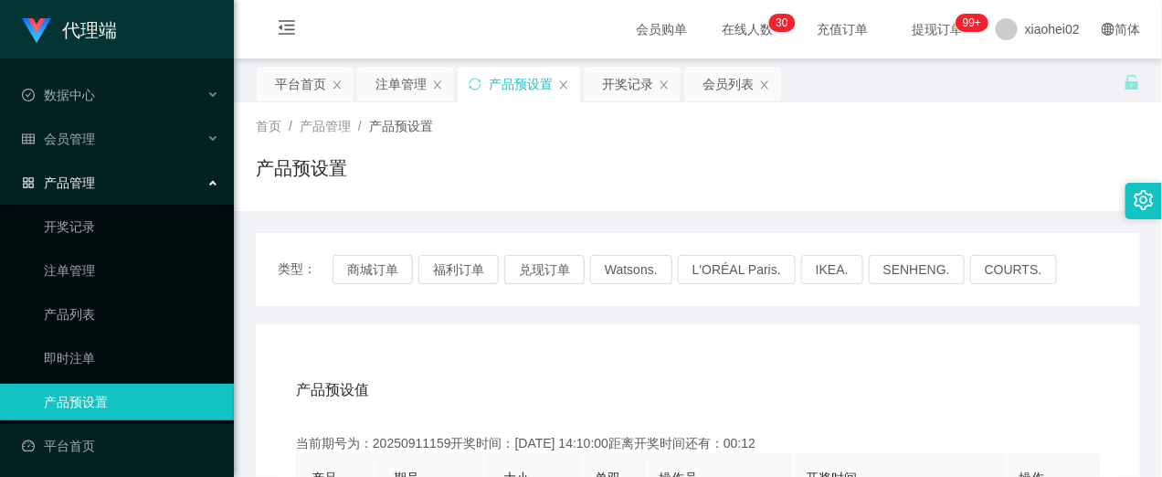
scroll to position [114, 0]
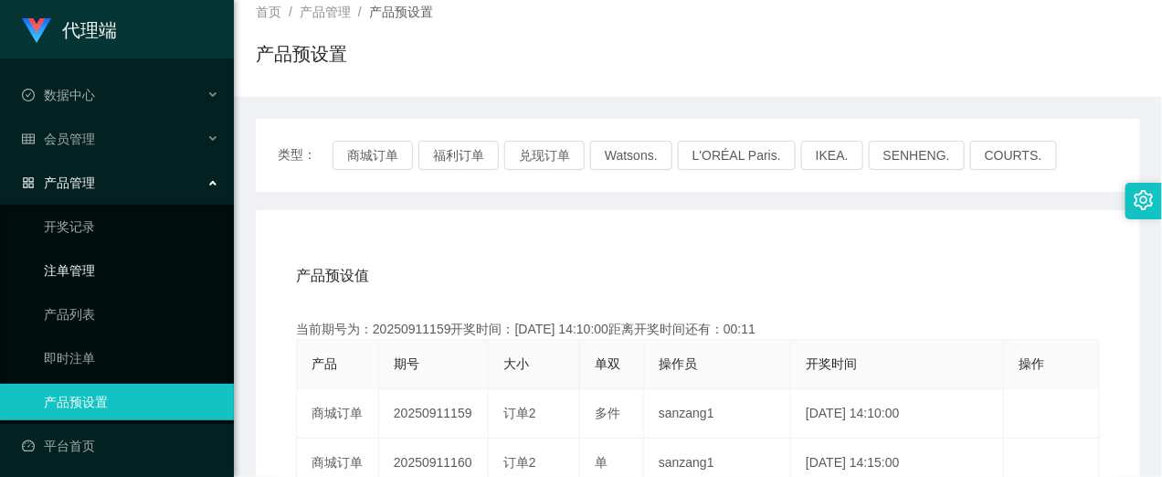
click at [74, 270] on link "注单管理" at bounding box center [131, 270] width 175 height 37
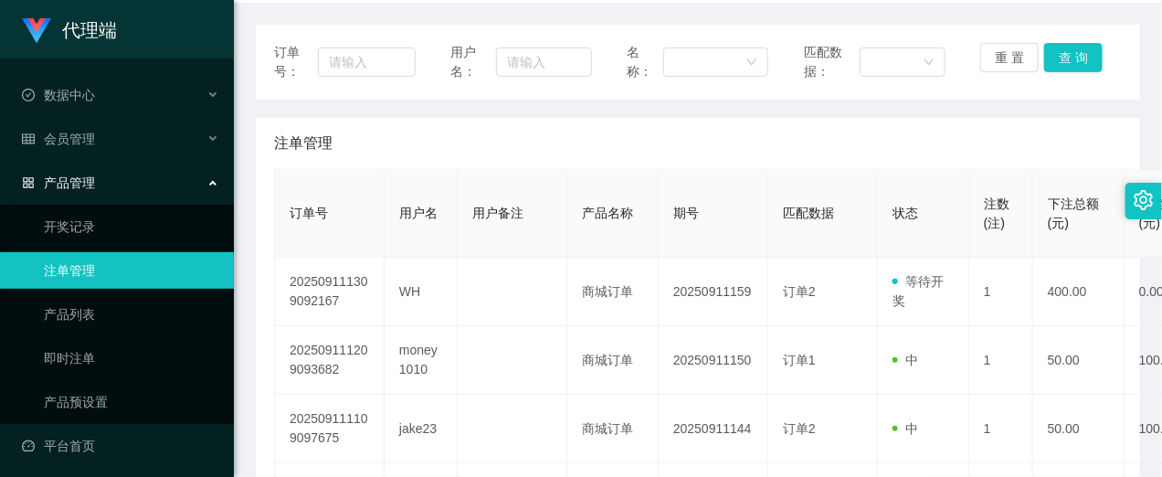
scroll to position [228, 0]
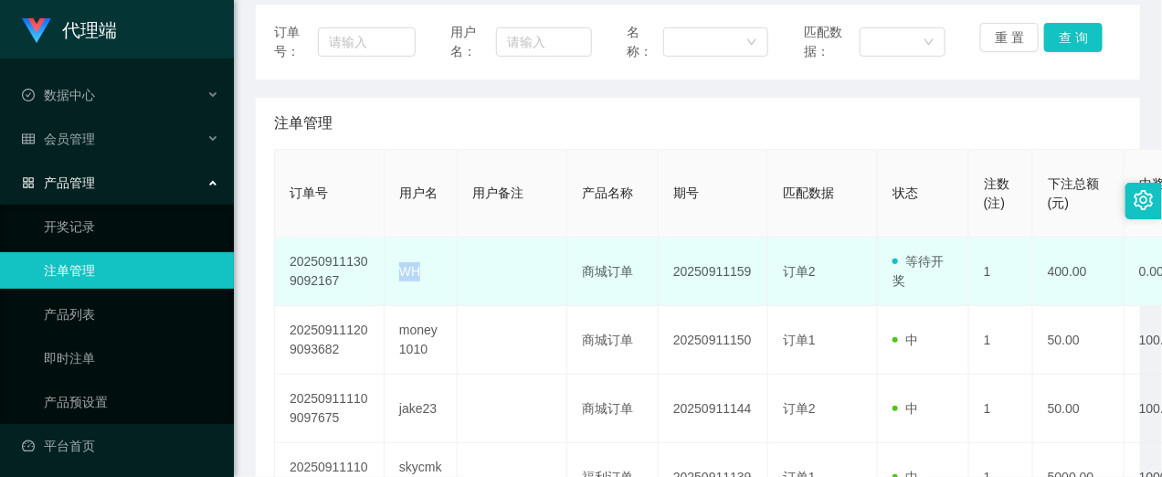
drag, startPoint x: 428, startPoint y: 280, endPoint x: 403, endPoint y: 275, distance: 25.1
click at [403, 275] on td "WH" at bounding box center [421, 272] width 73 height 69
copy td "WH"
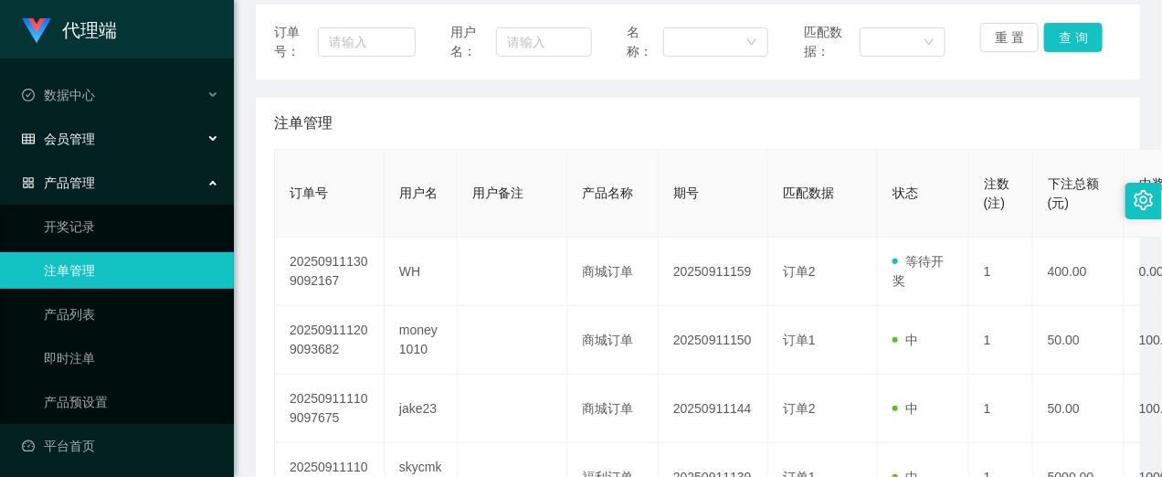
click at [82, 139] on span "会员管理" at bounding box center [58, 139] width 73 height 15
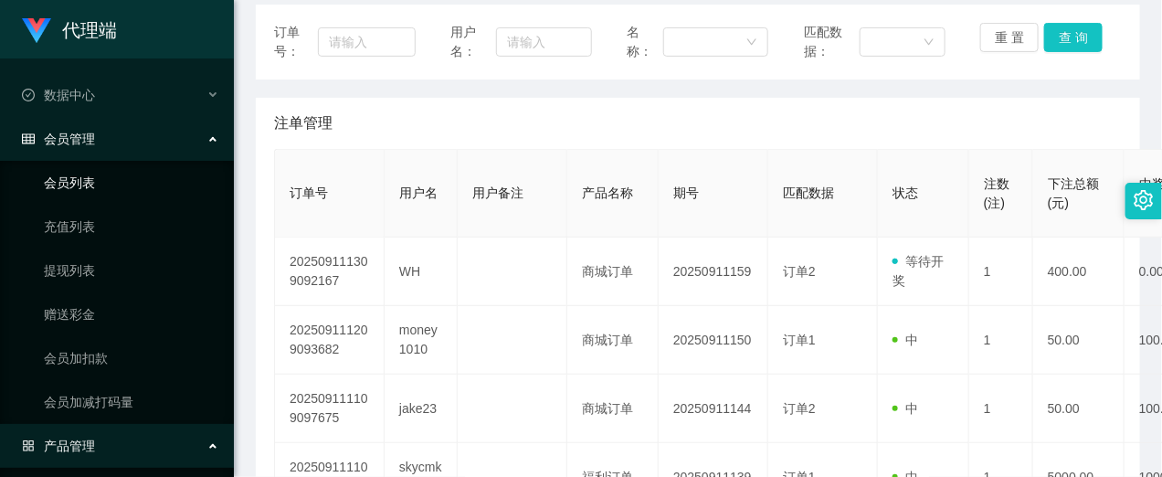
click at [82, 184] on link "会员列表" at bounding box center [131, 182] width 175 height 37
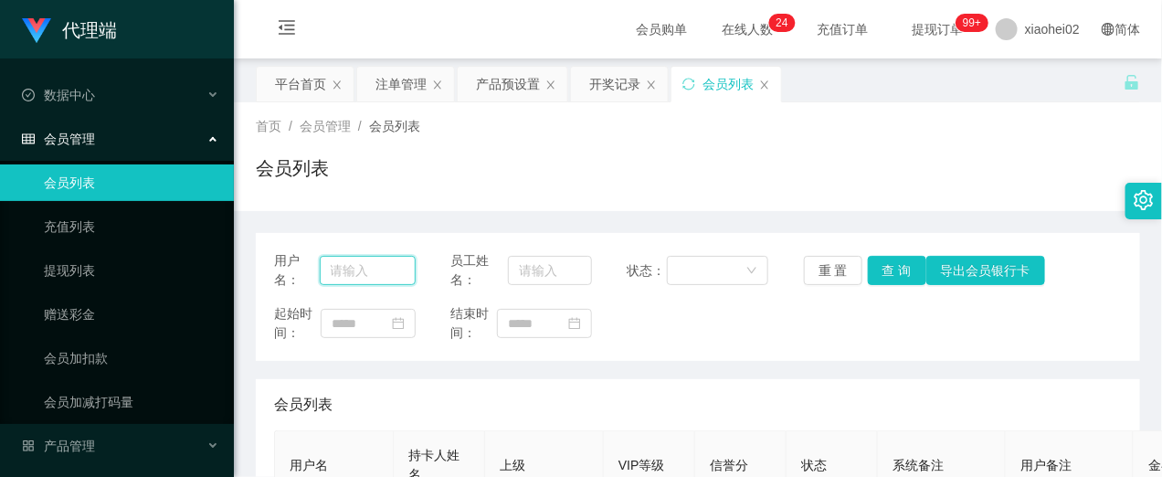
click at [343, 274] on input "text" at bounding box center [368, 270] width 96 height 29
paste input "WH"
type input "WH"
click at [893, 270] on button "查 询" at bounding box center [897, 270] width 58 height 29
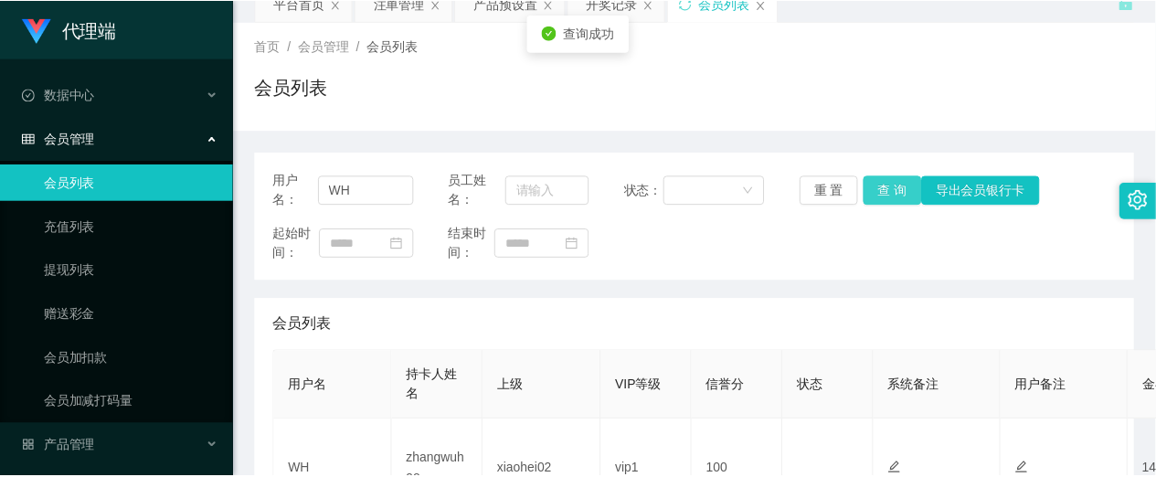
scroll to position [228, 0]
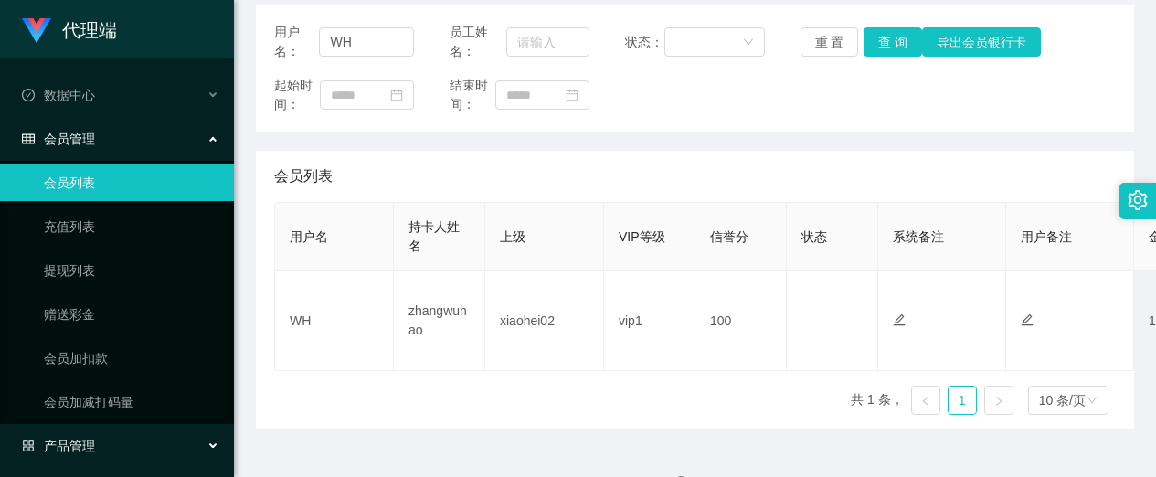
click at [64, 439] on span "产品管理" at bounding box center [58, 446] width 73 height 15
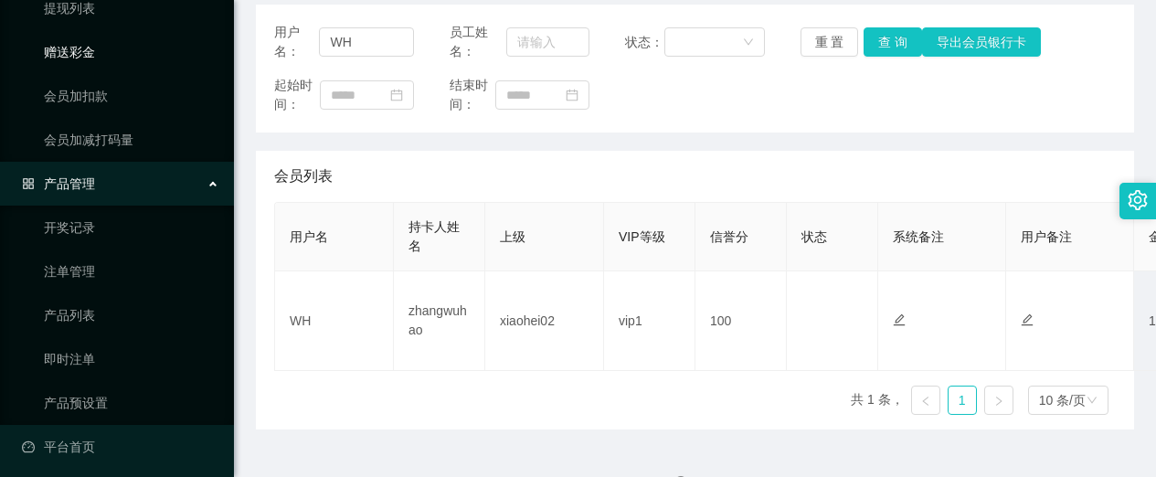
scroll to position [268, 0]
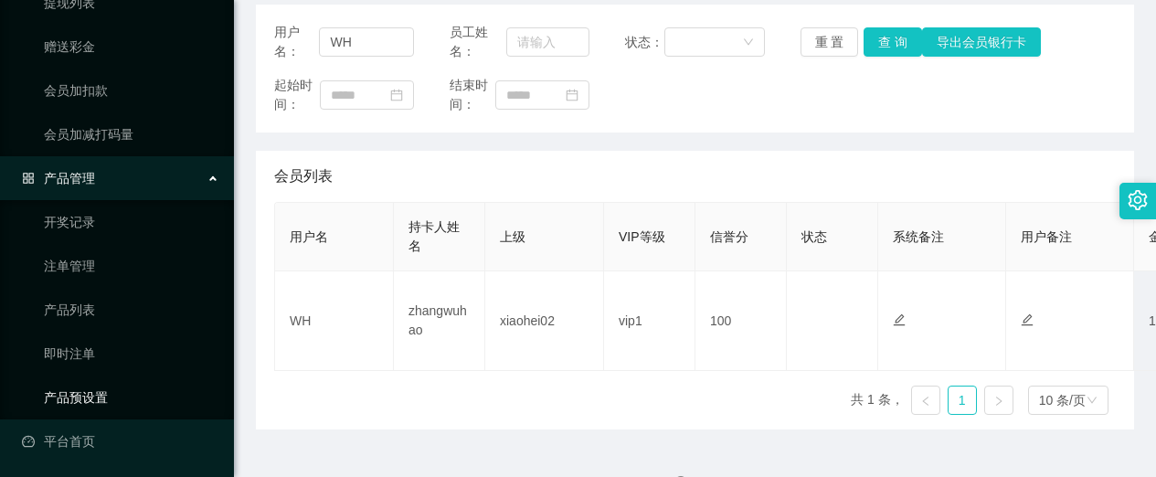
click at [93, 384] on link "产品预设置" at bounding box center [131, 397] width 175 height 37
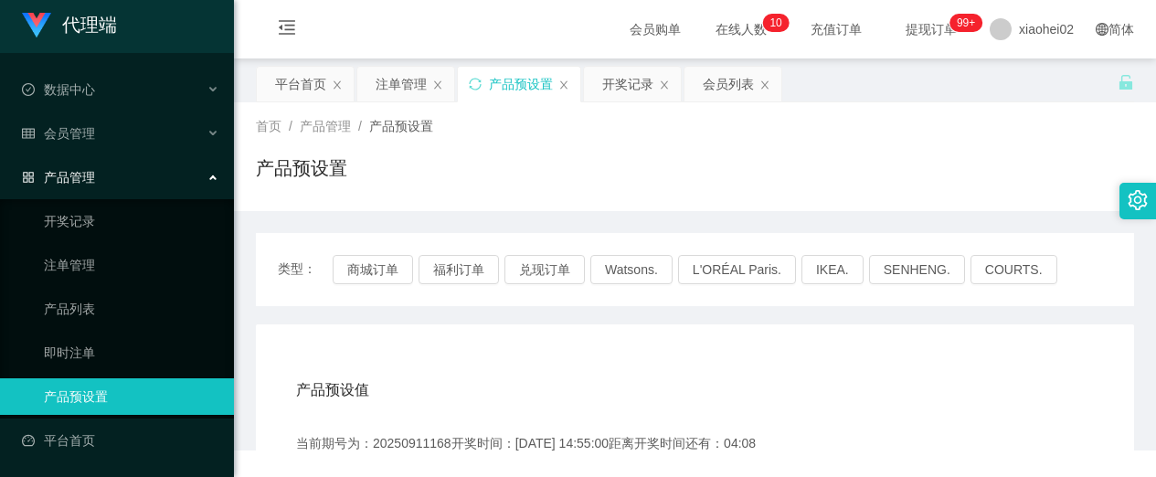
scroll to position [5, 0]
click at [784, 371] on div "产品预设值 添加期号" at bounding box center [695, 390] width 798 height 51
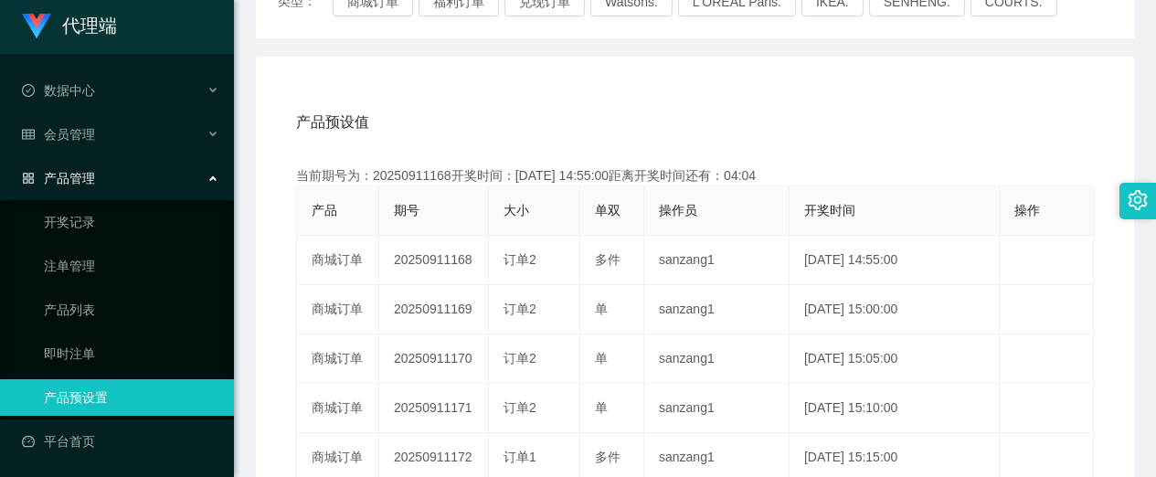
scroll to position [228, 0]
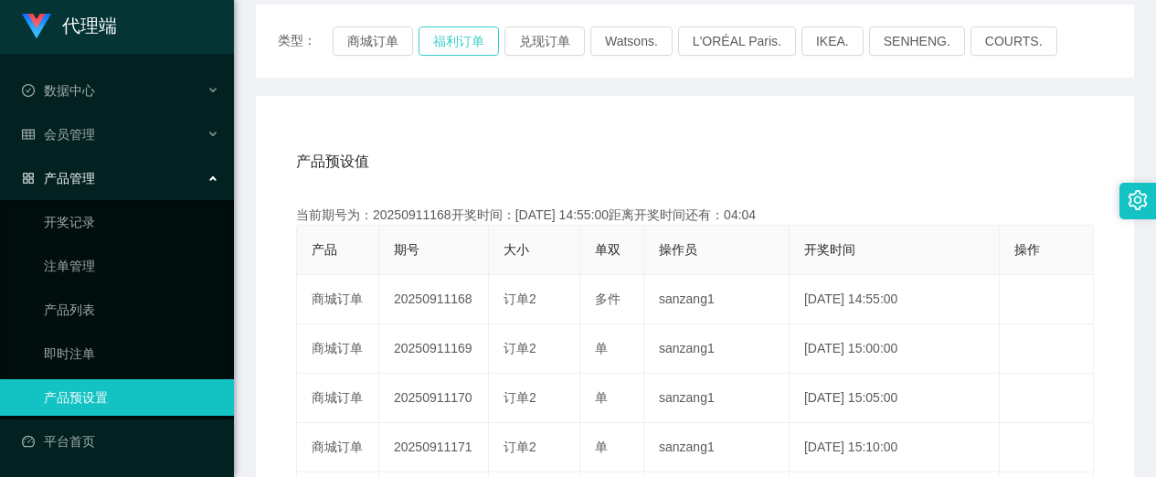
click at [457, 43] on button "福利订单" at bounding box center [458, 40] width 80 height 29
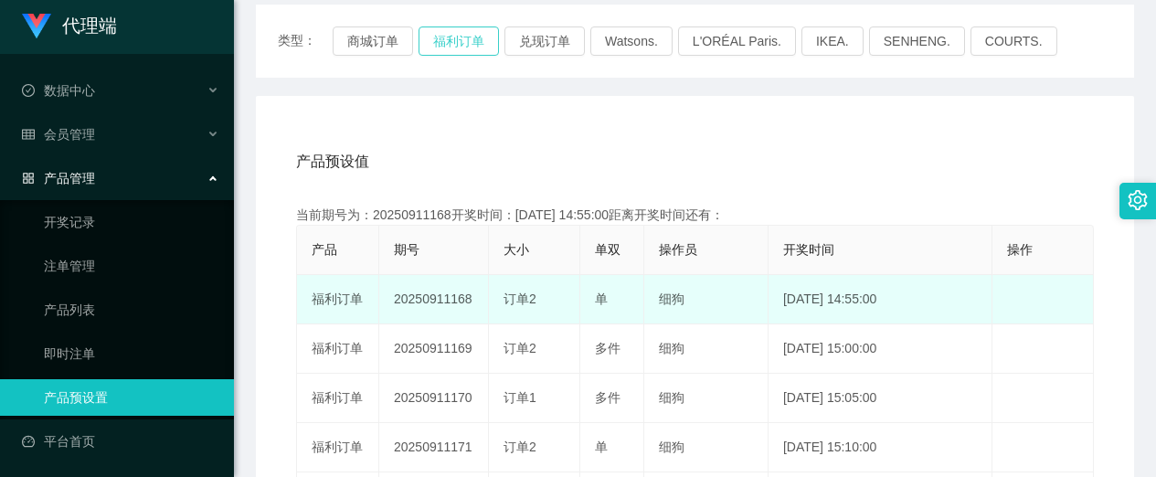
scroll to position [343, 0]
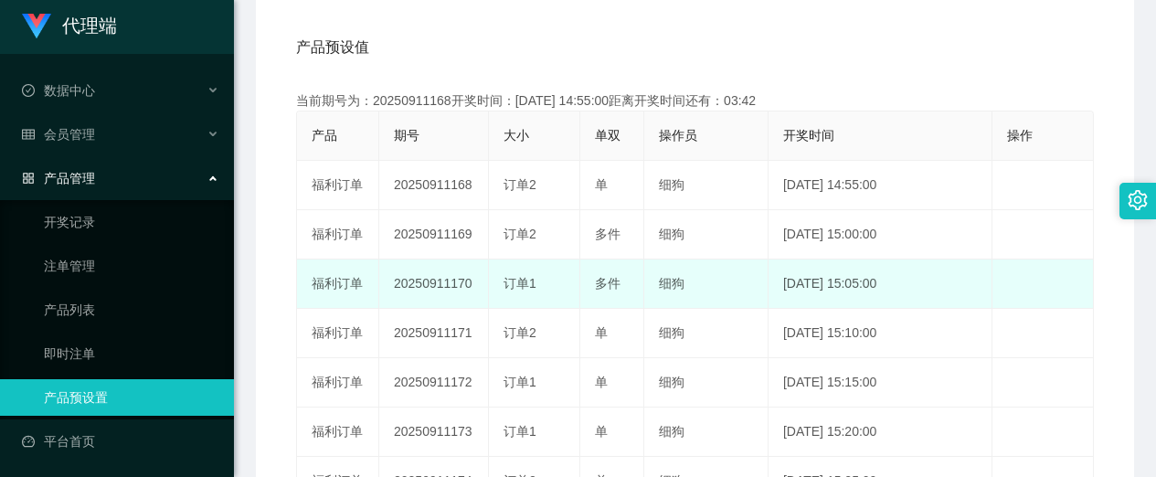
click at [934, 270] on td "2025-09-11 15:05:00" at bounding box center [880, 283] width 225 height 49
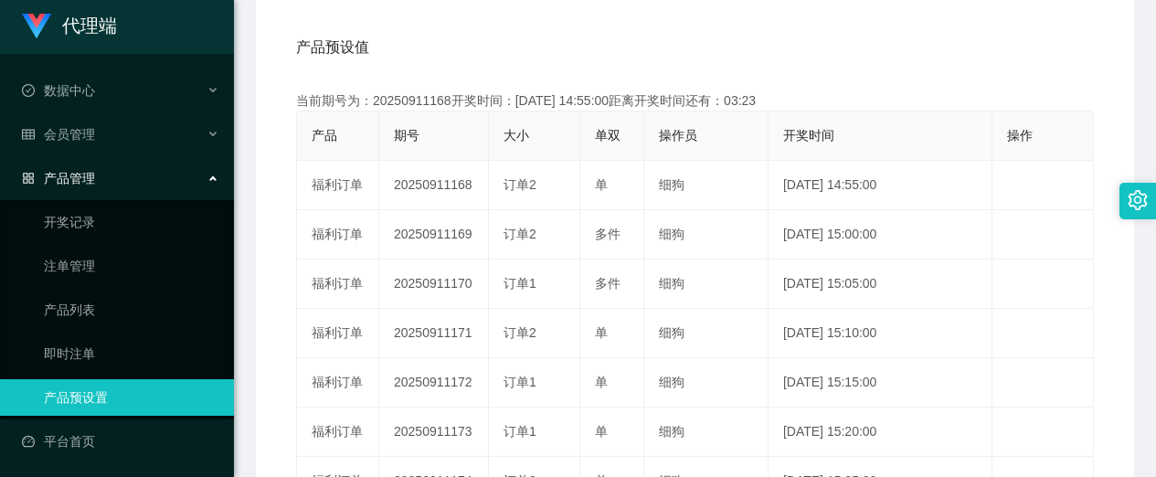
click at [787, 52] on div "产品预设值 添加期号" at bounding box center [695, 47] width 798 height 51
click at [968, 59] on div "产品预设值 添加期号" at bounding box center [695, 47] width 798 height 51
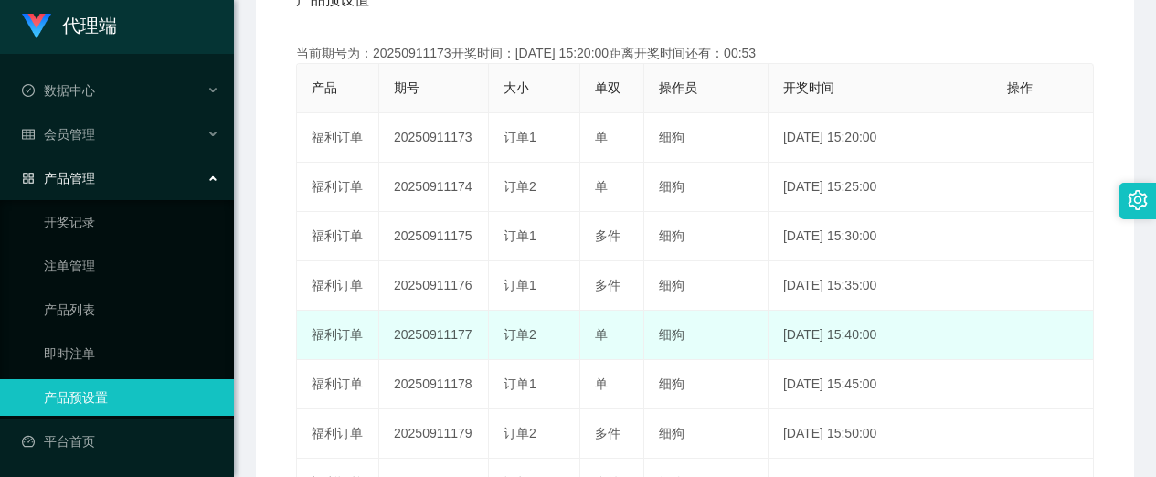
scroll to position [457, 0]
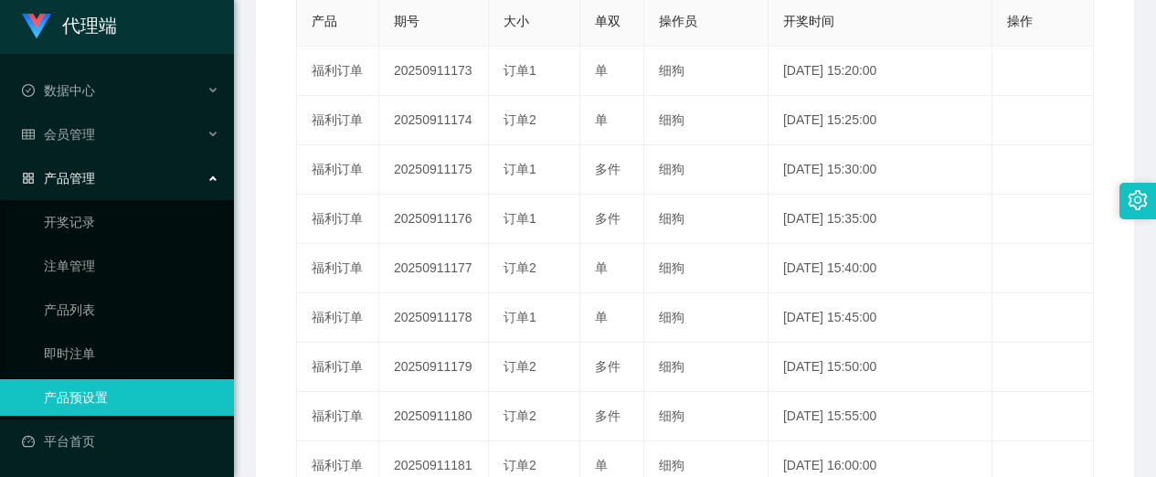
click at [128, 394] on link "产品预设置" at bounding box center [131, 397] width 175 height 37
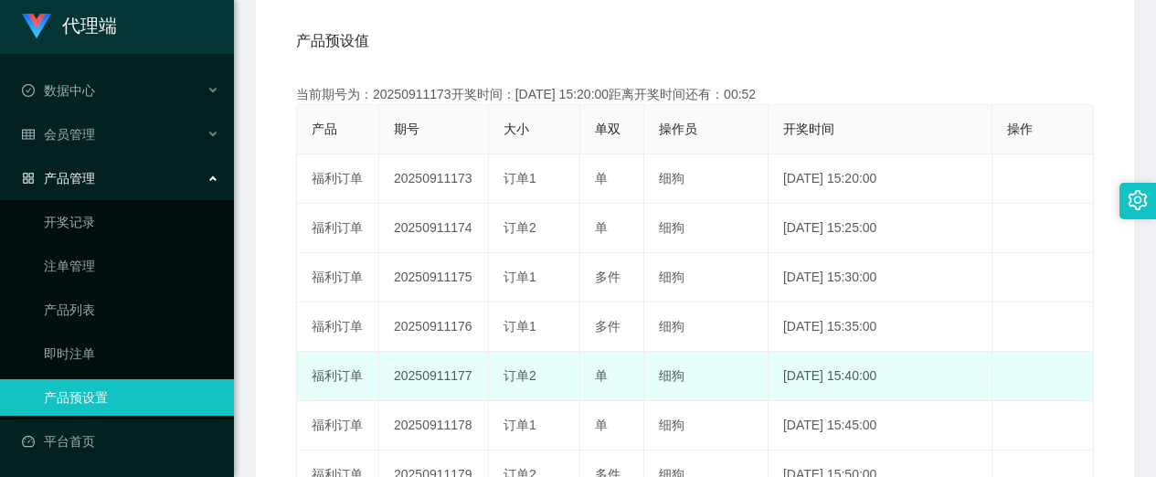
scroll to position [114, 0]
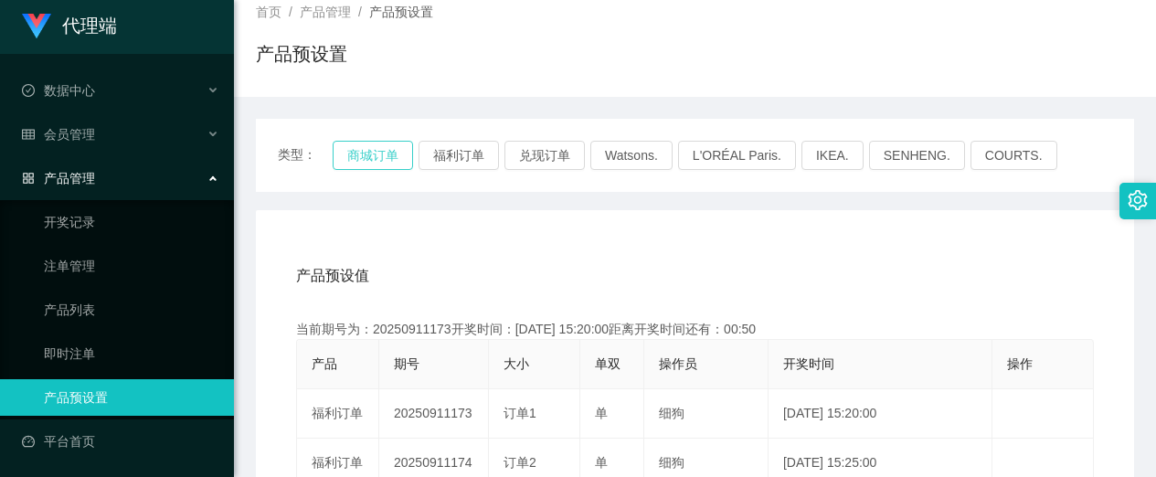
click at [382, 162] on button "商城订单" at bounding box center [373, 155] width 80 height 29
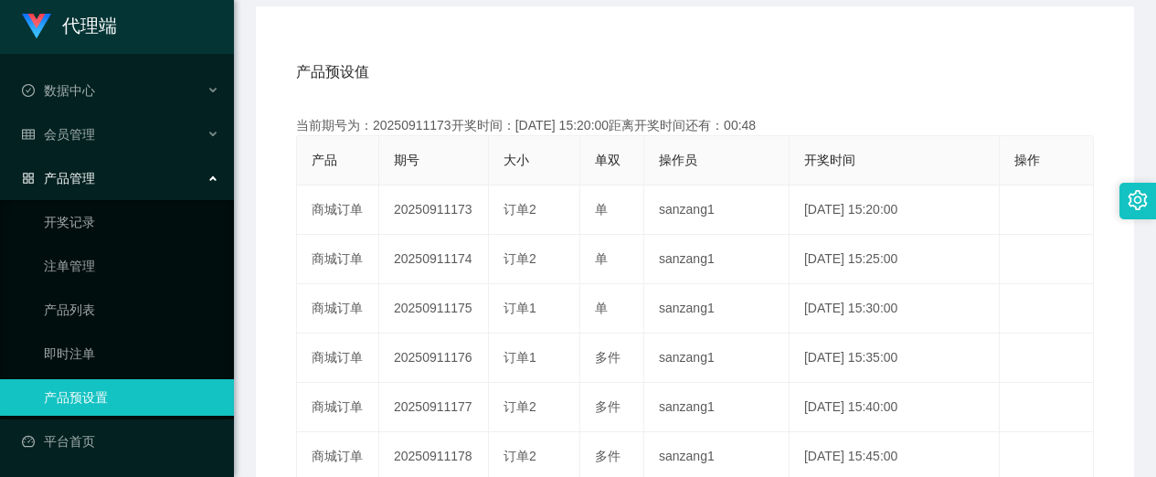
scroll to position [343, 0]
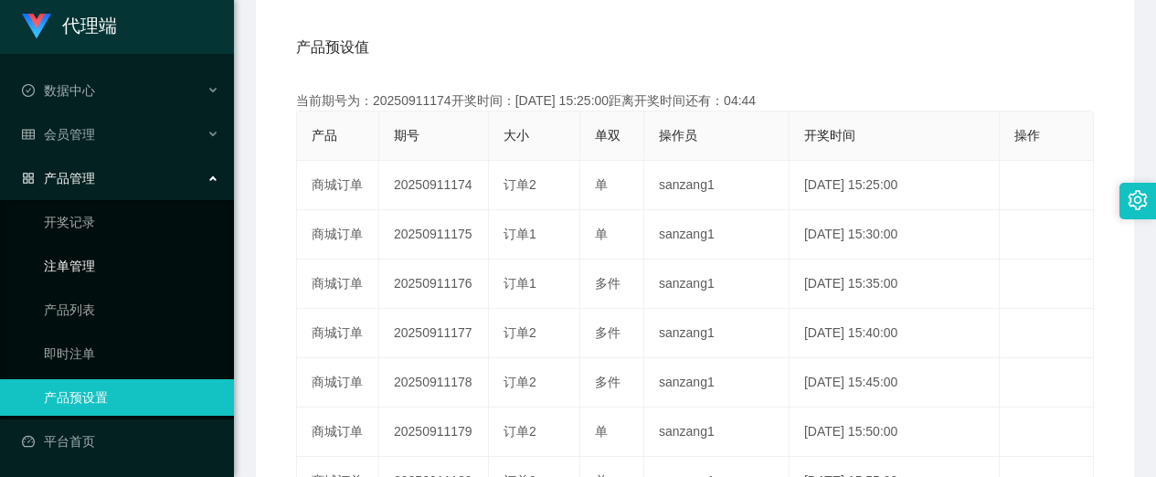
click at [82, 260] on link "注单管理" at bounding box center [131, 266] width 175 height 37
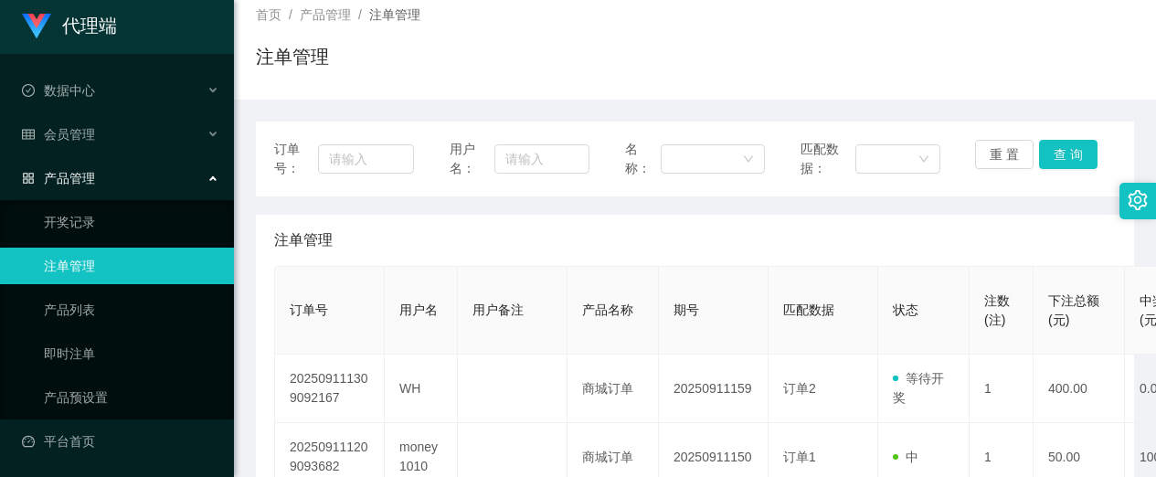
scroll to position [343, 0]
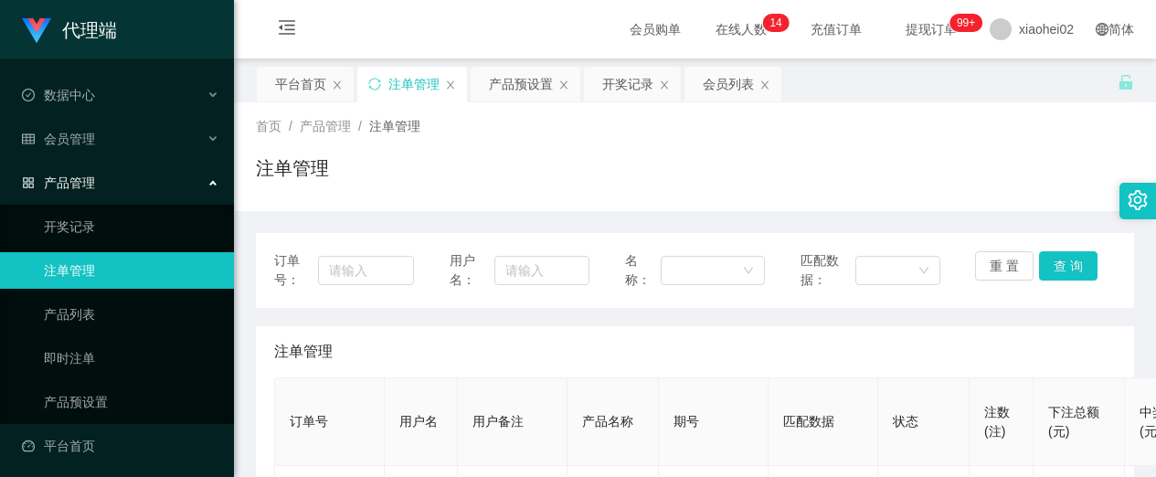
scroll to position [228, 0]
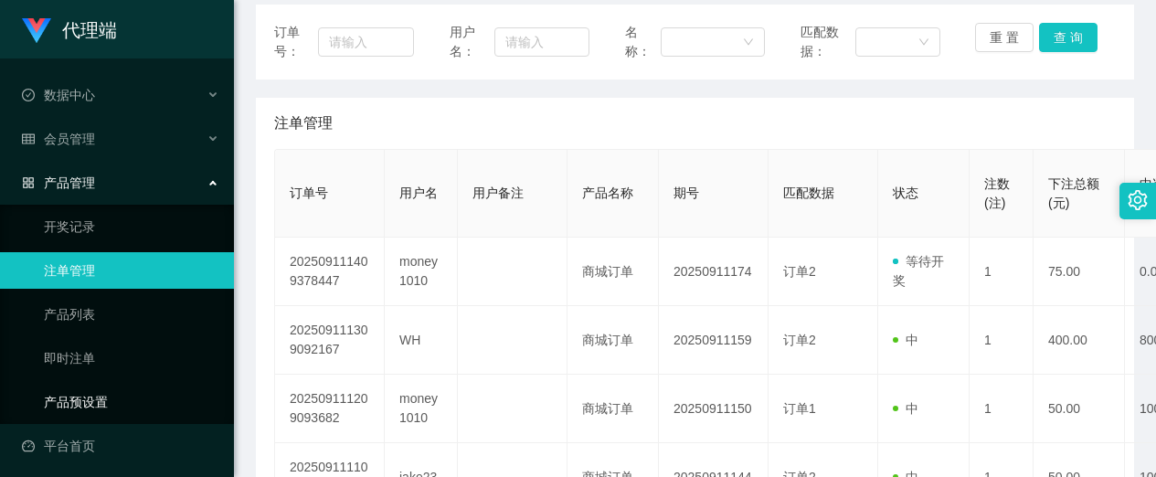
drag, startPoint x: 87, startPoint y: 407, endPoint x: 100, endPoint y: 407, distance: 13.7
click at [88, 407] on link "产品预设置" at bounding box center [131, 402] width 175 height 37
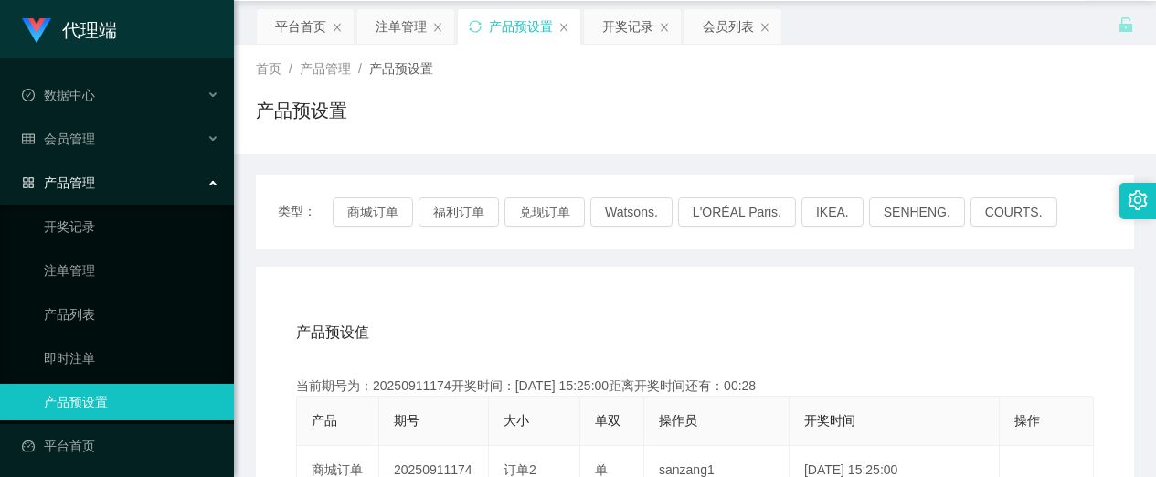
scroll to position [114, 0]
